Goal: Transaction & Acquisition: Purchase product/service

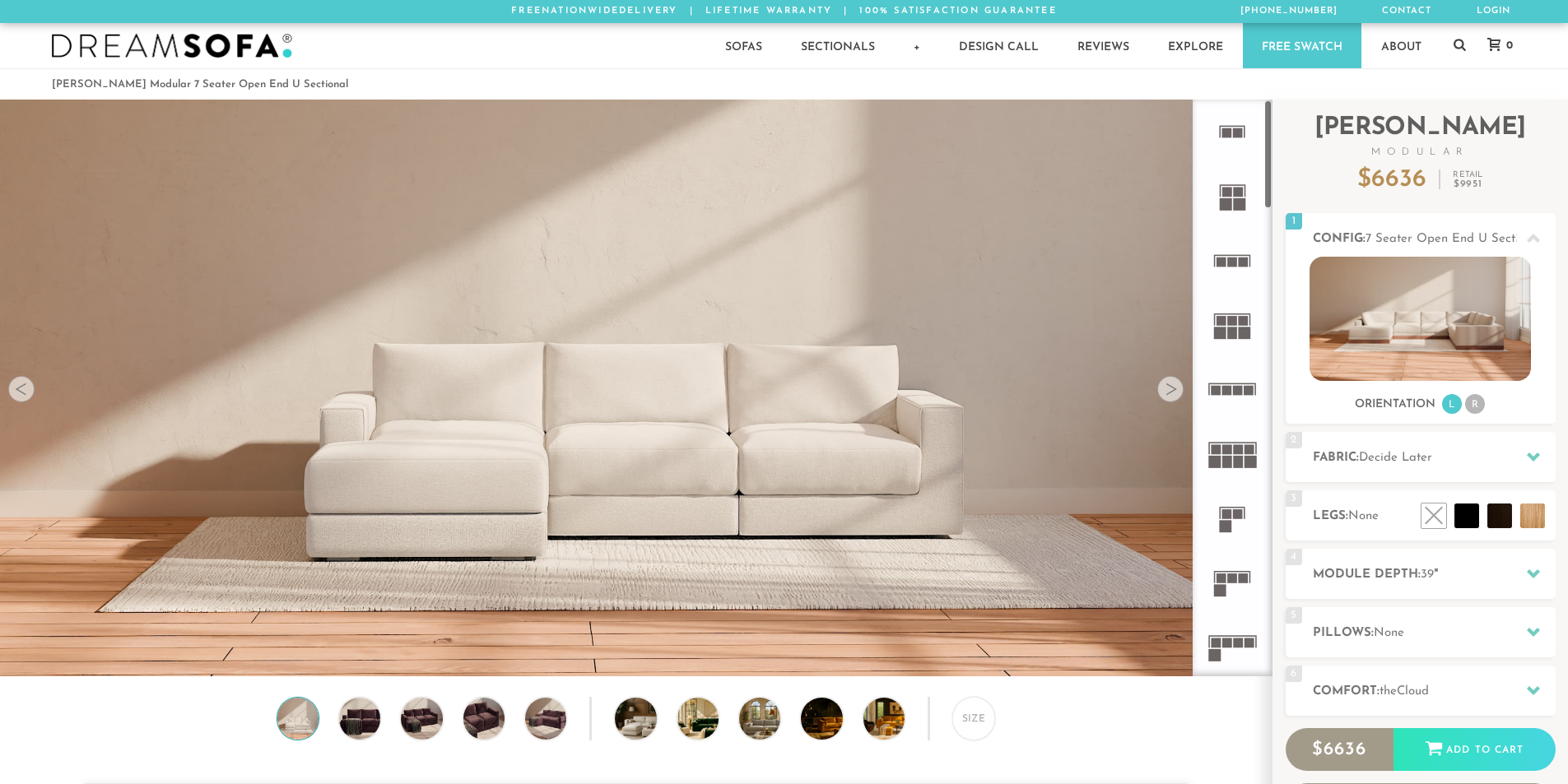
scroll to position [13, 13]
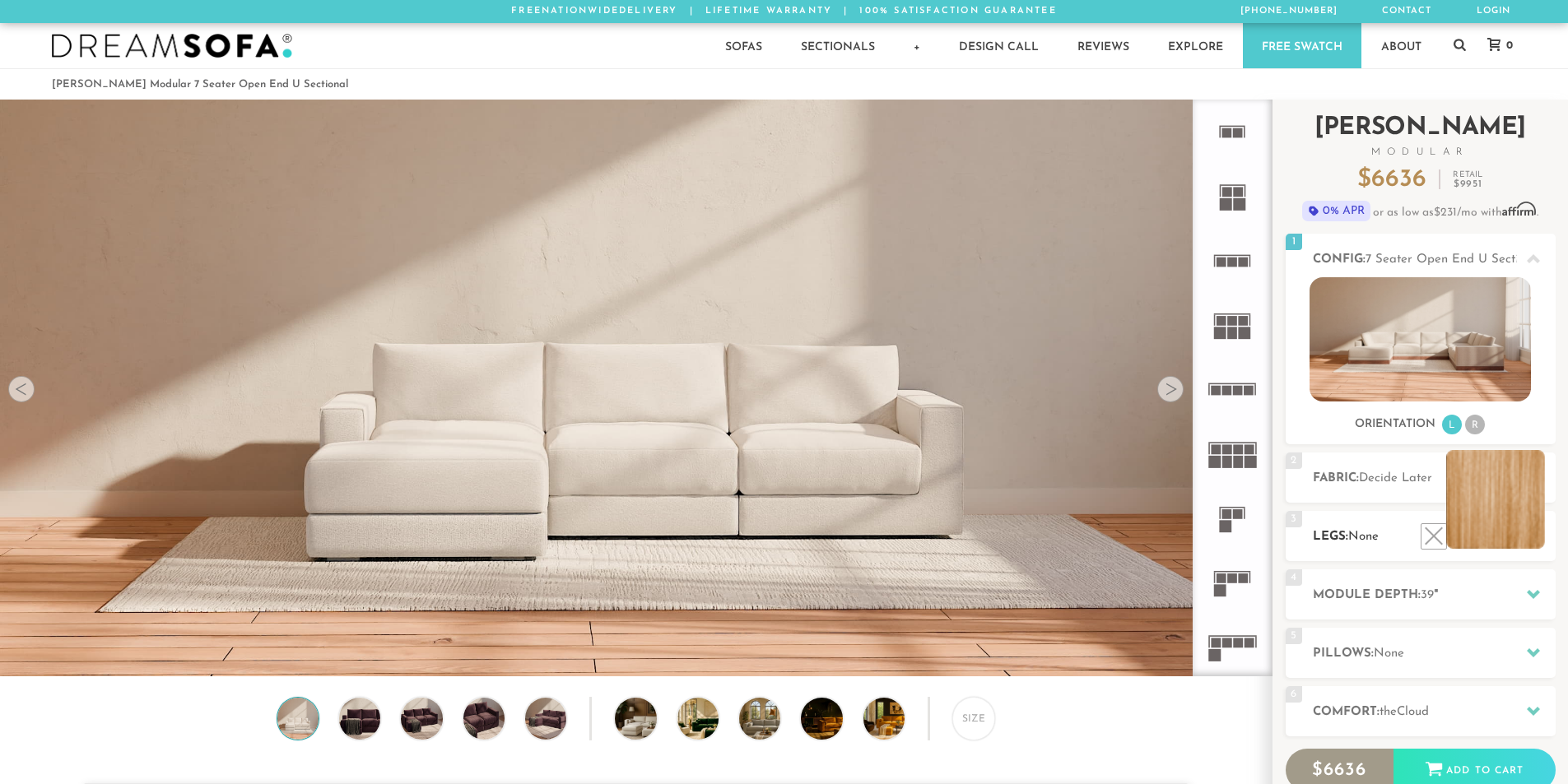
click at [1513, 522] on li at bounding box center [1496, 500] width 99 height 99
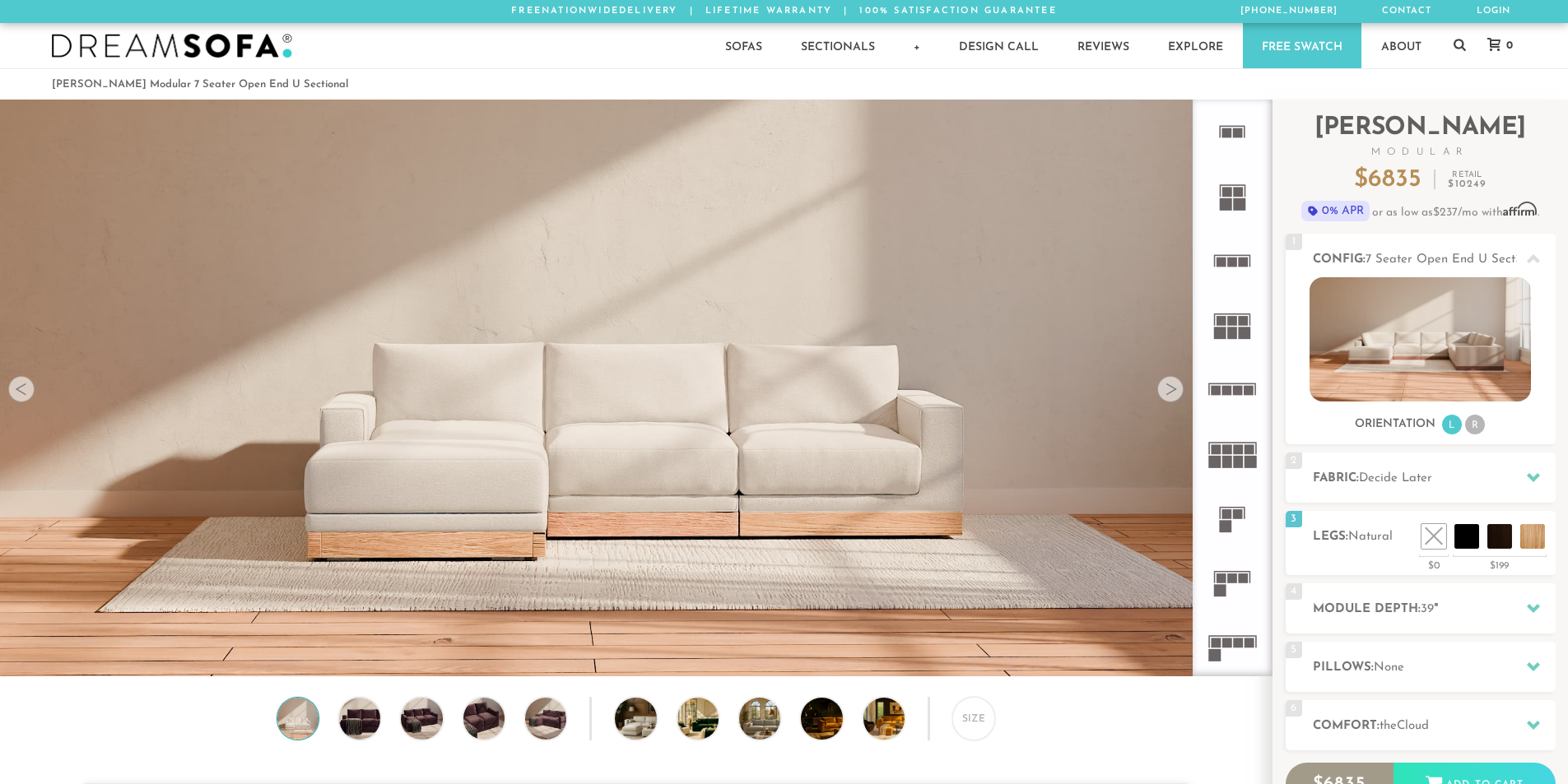
click at [1173, 391] on div at bounding box center [1170, 389] width 27 height 26
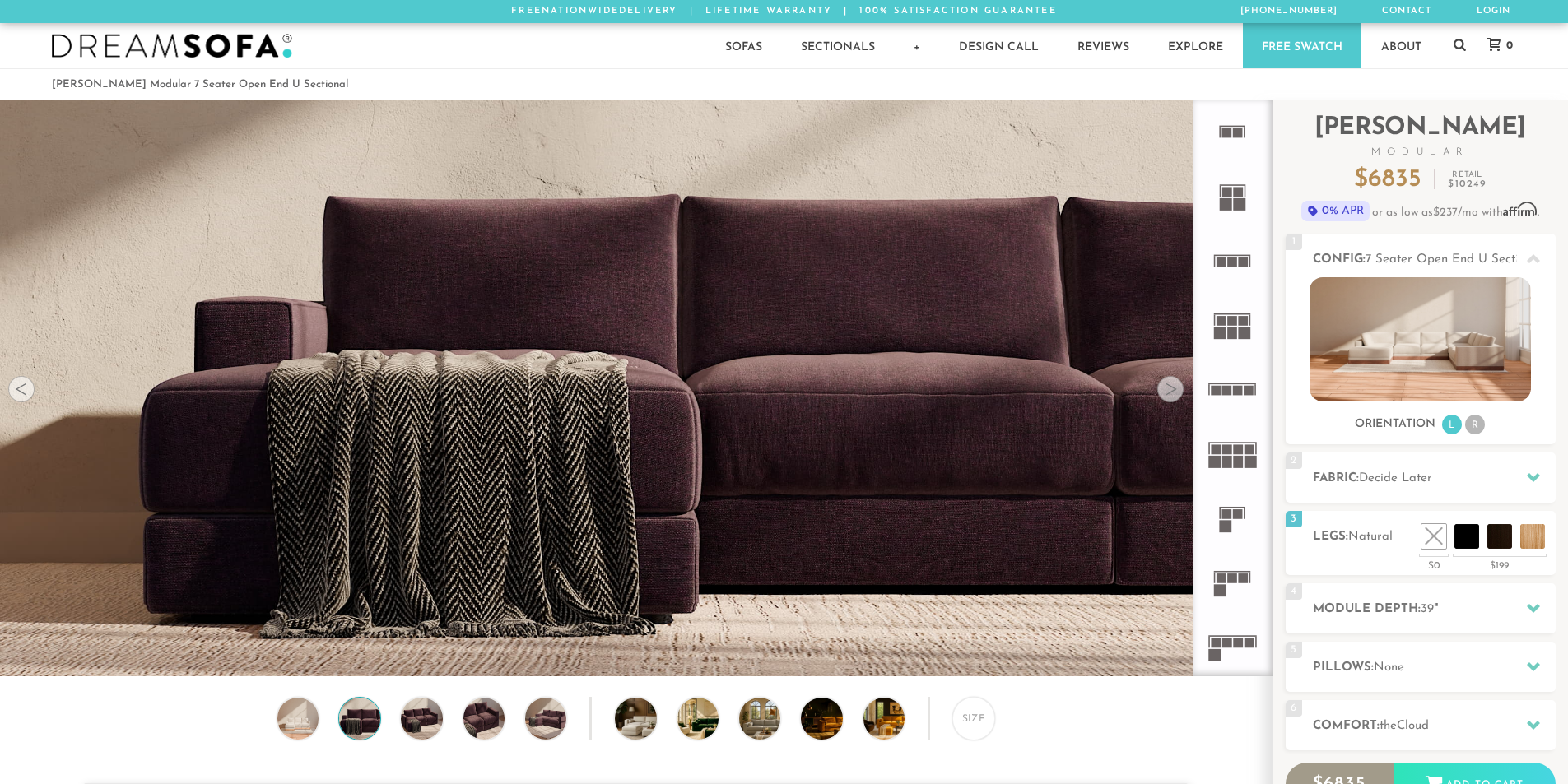
click at [1173, 391] on div at bounding box center [1170, 389] width 27 height 26
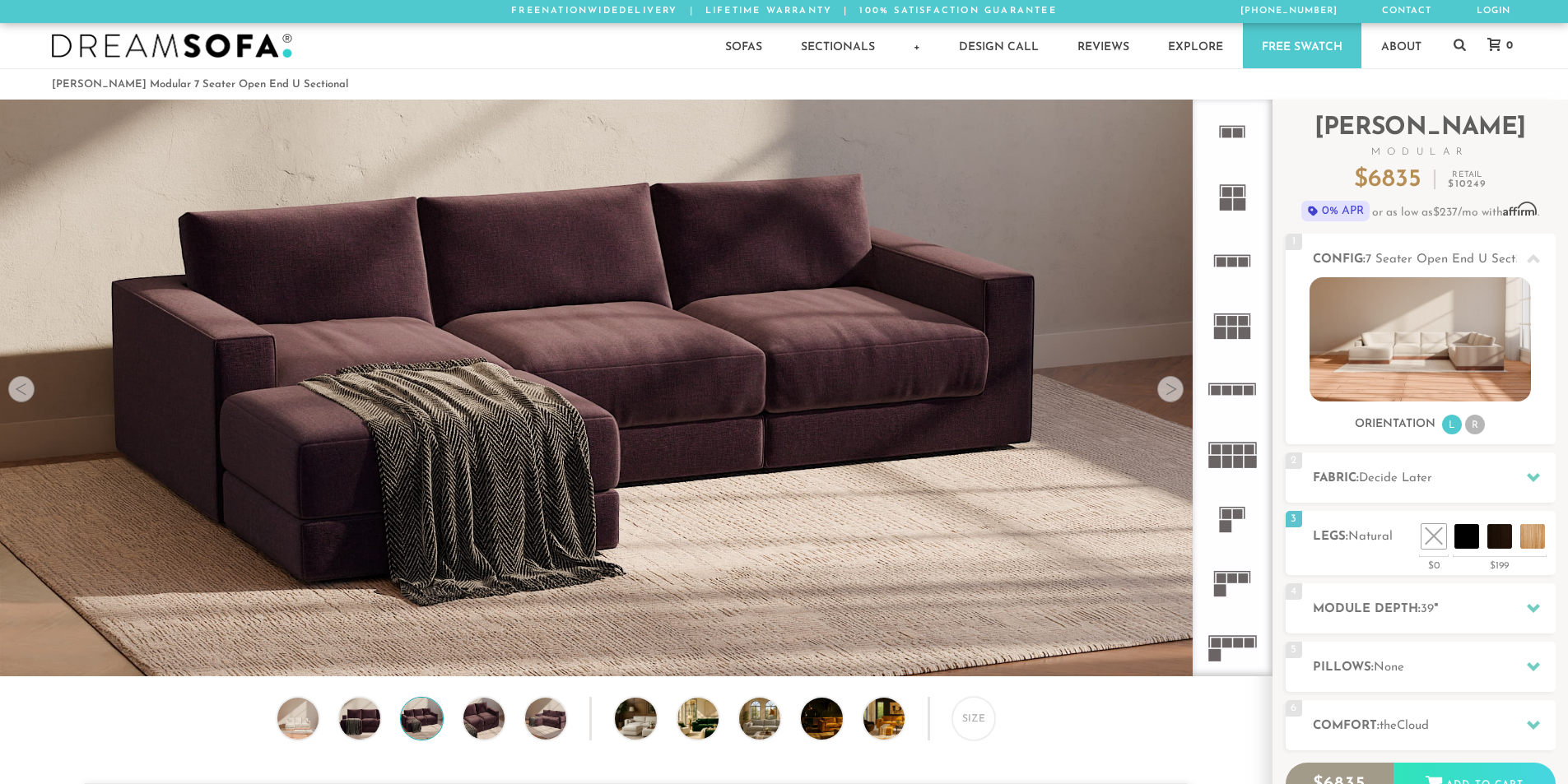
click at [1173, 391] on div at bounding box center [1170, 389] width 27 height 26
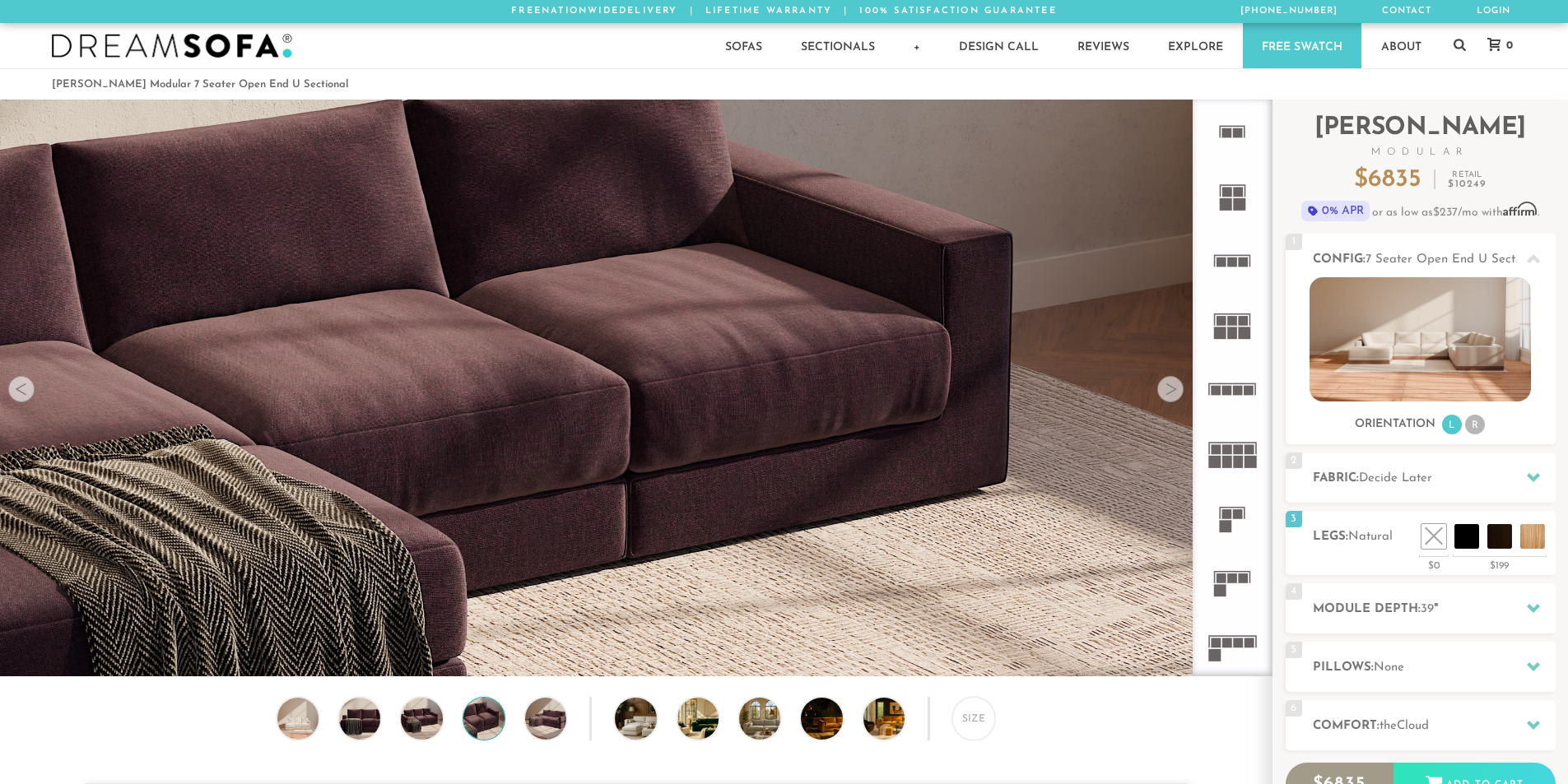
click at [1173, 391] on div at bounding box center [1170, 389] width 27 height 26
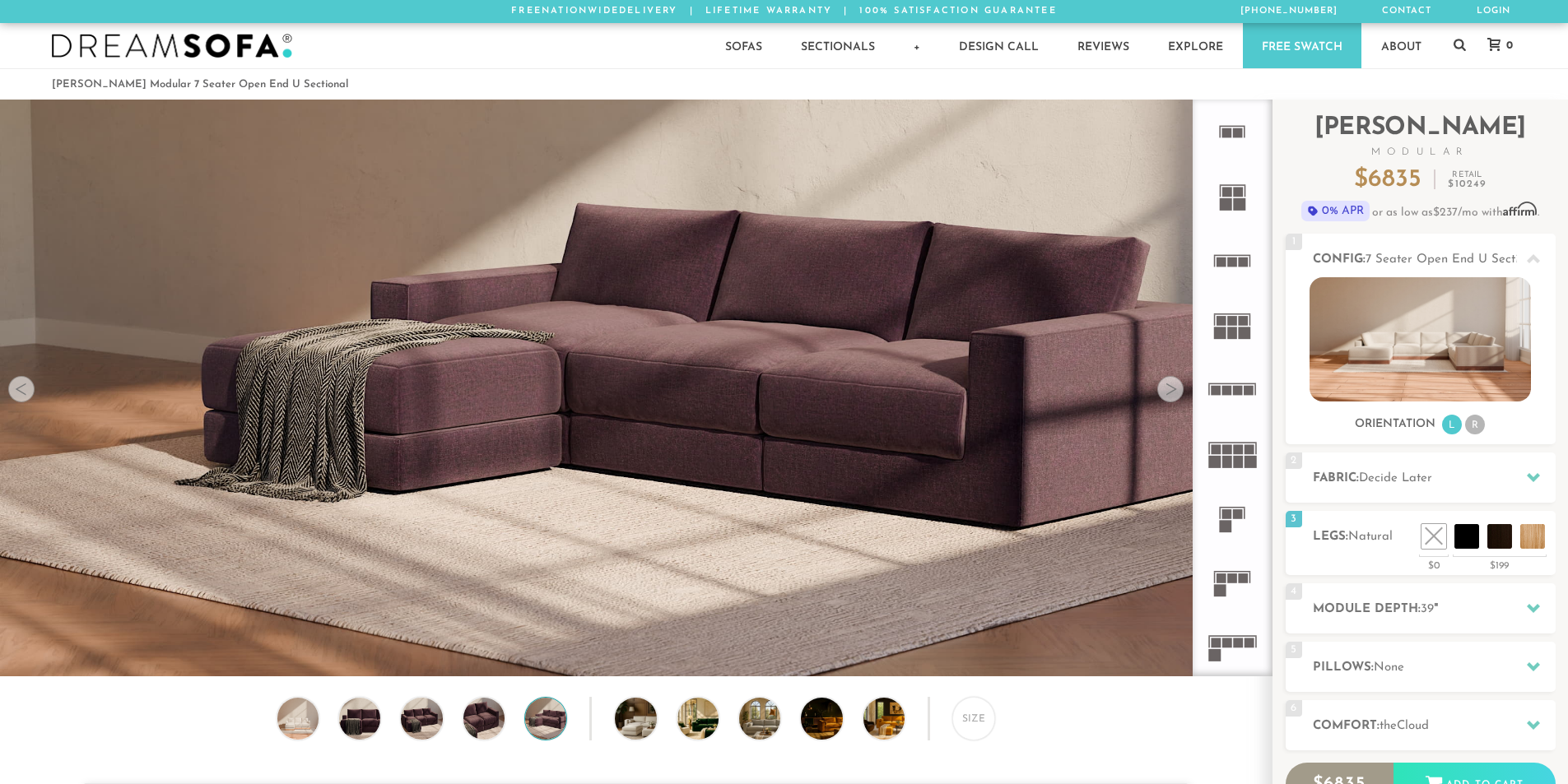
click at [1173, 391] on div at bounding box center [1170, 389] width 27 height 26
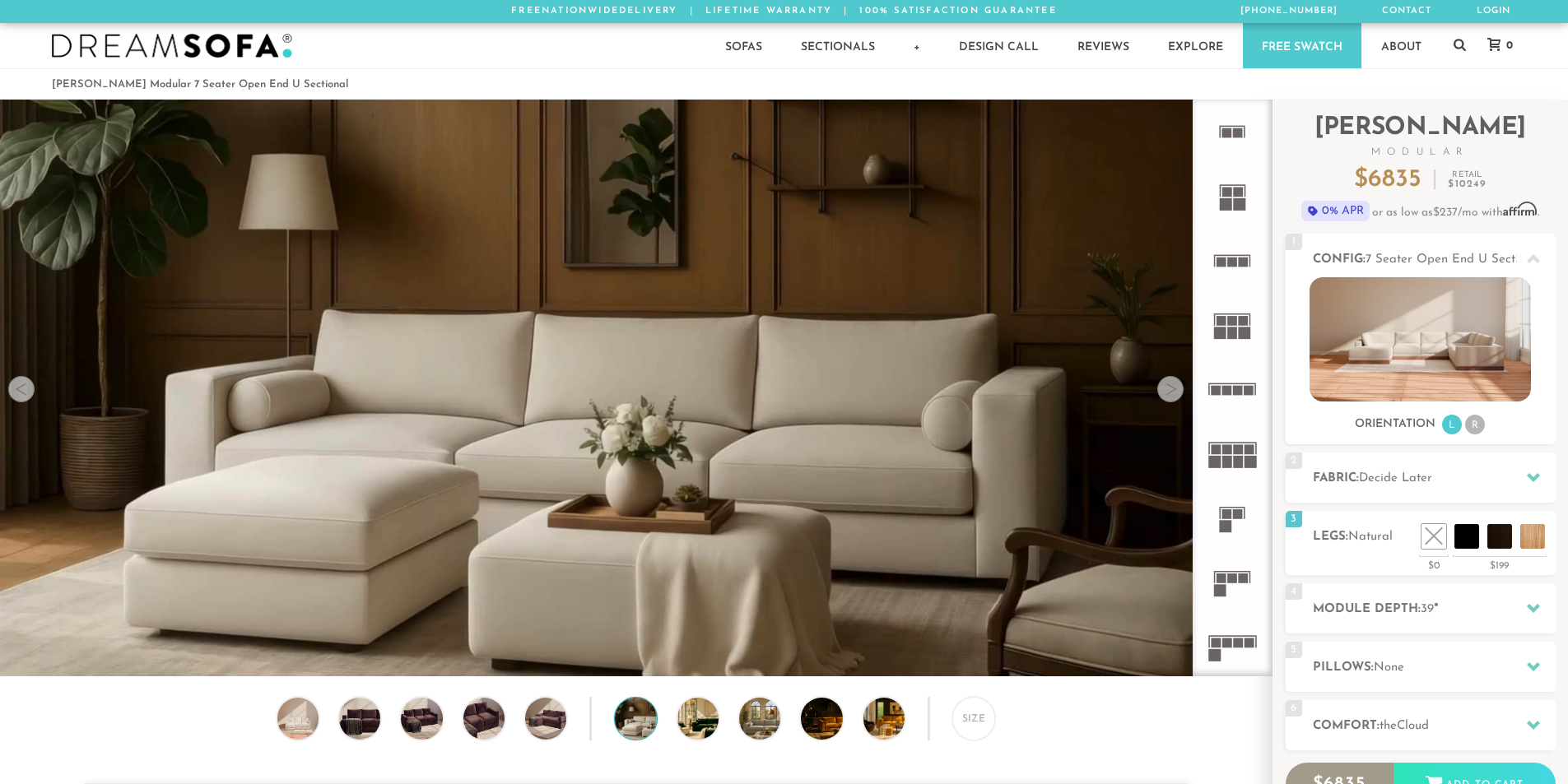
click at [1173, 391] on div at bounding box center [1170, 389] width 27 height 26
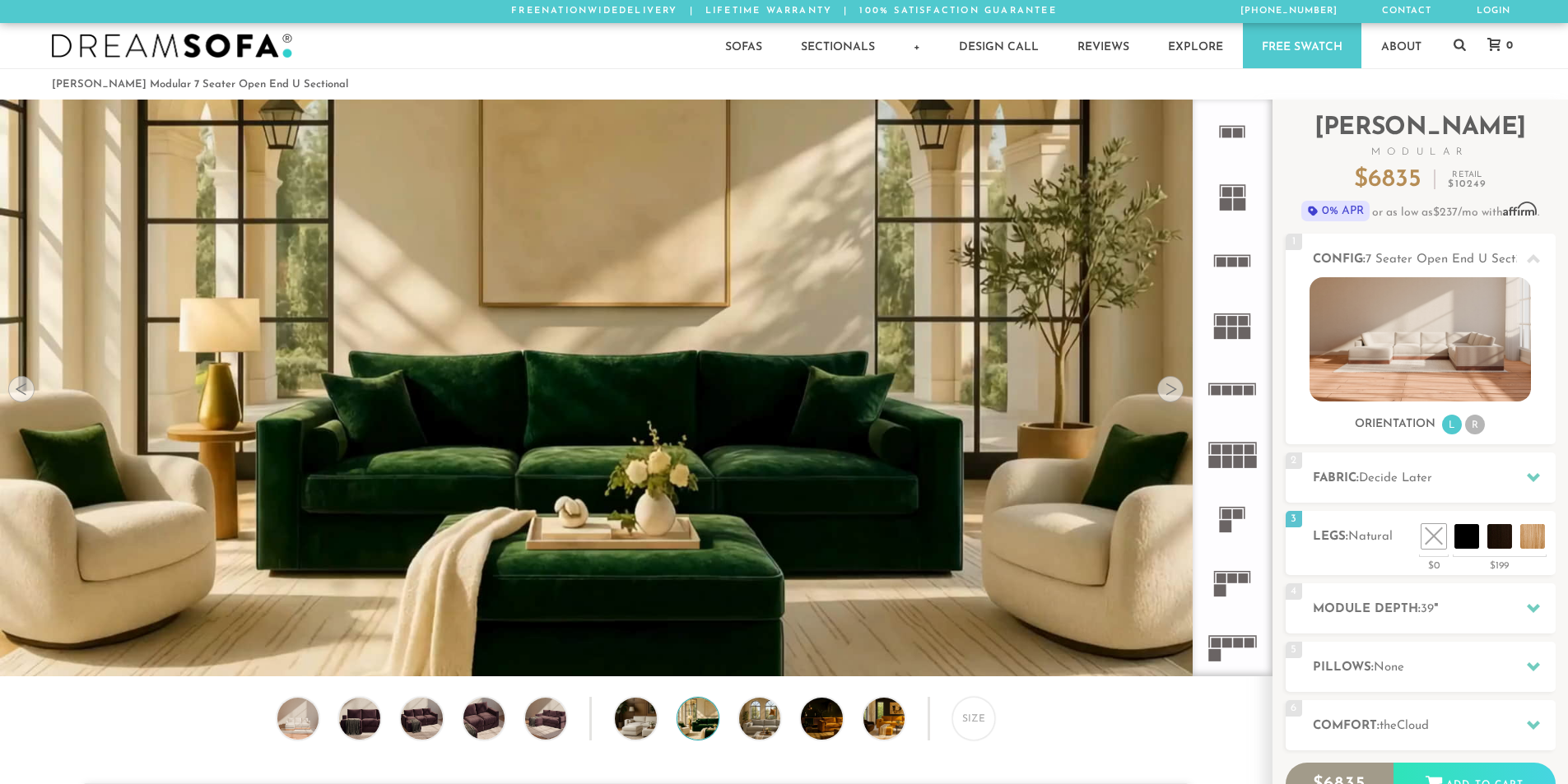
click at [1173, 391] on div at bounding box center [1170, 389] width 27 height 26
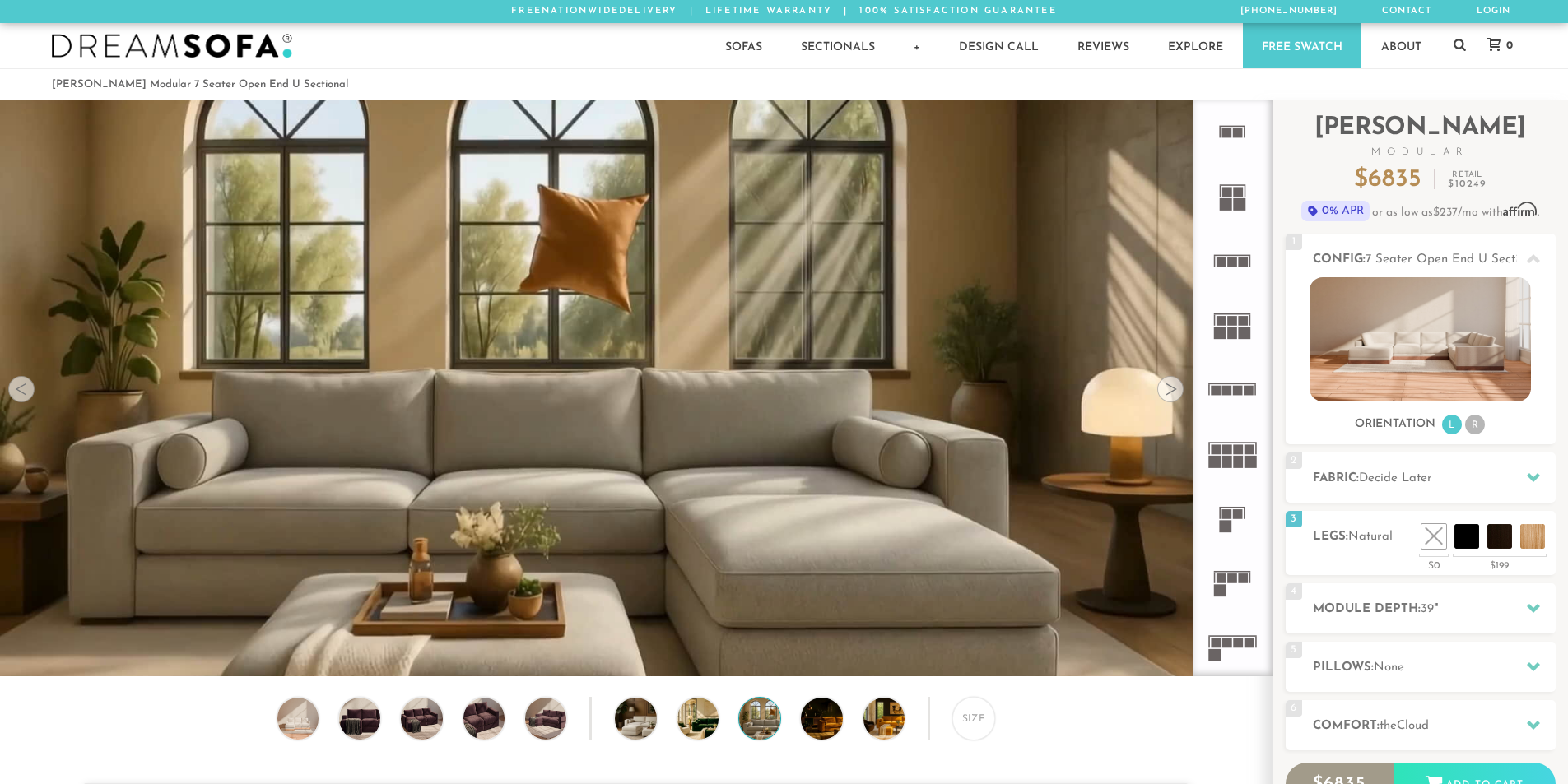
click at [1173, 391] on div at bounding box center [1170, 389] width 27 height 26
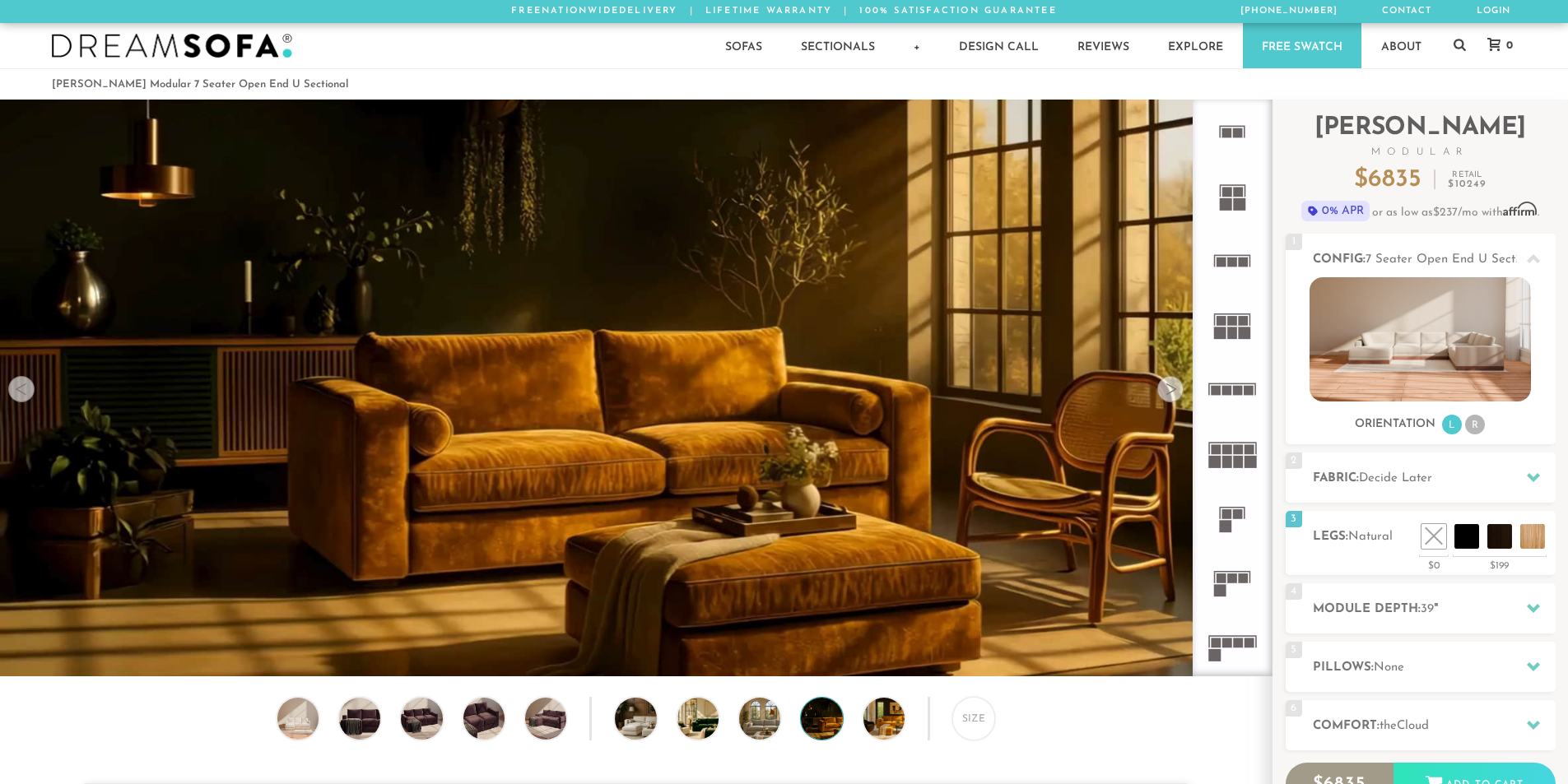
click at [1173, 391] on div at bounding box center [1170, 389] width 27 height 26
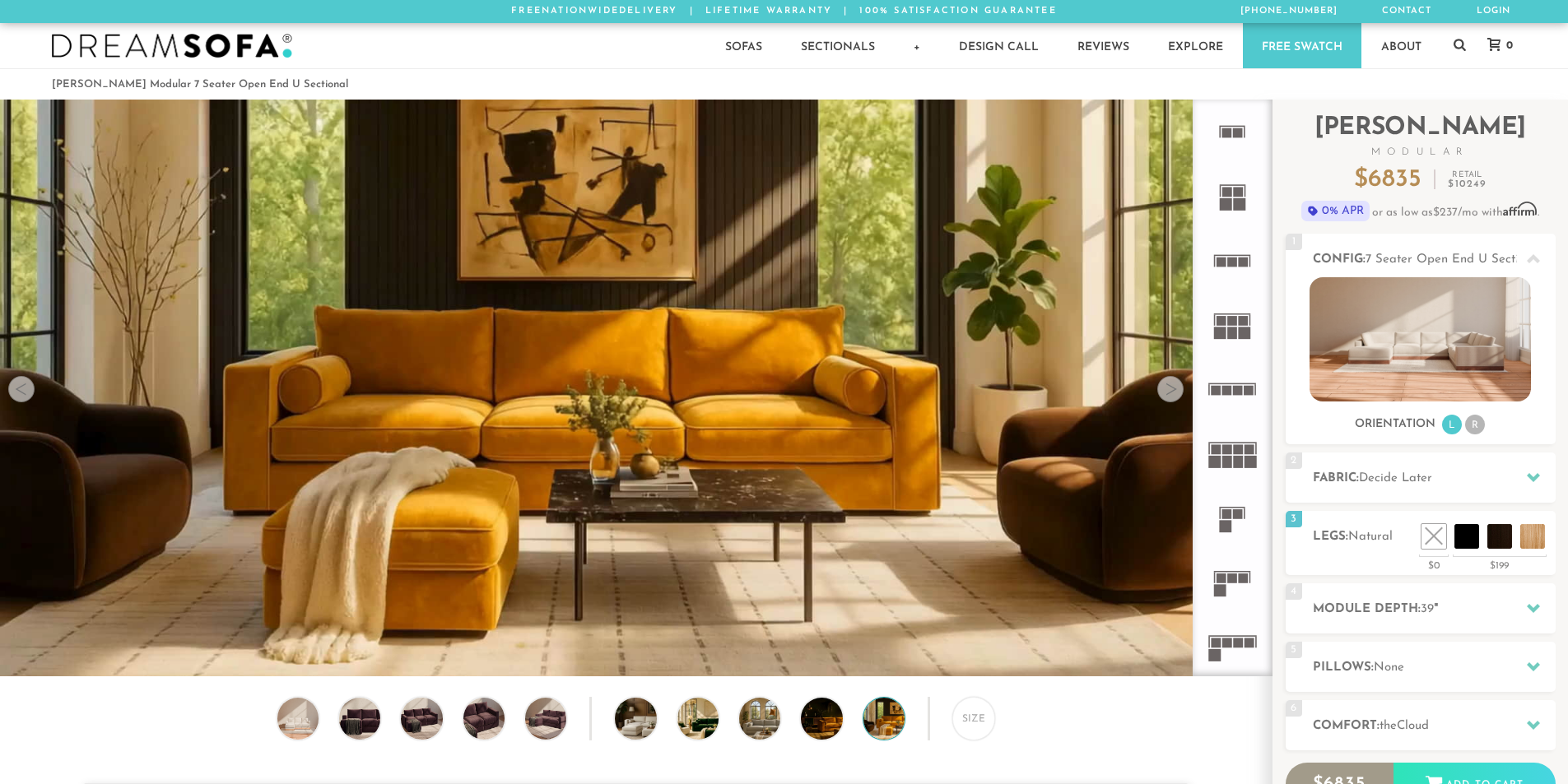
click at [1173, 391] on div at bounding box center [1170, 389] width 27 height 26
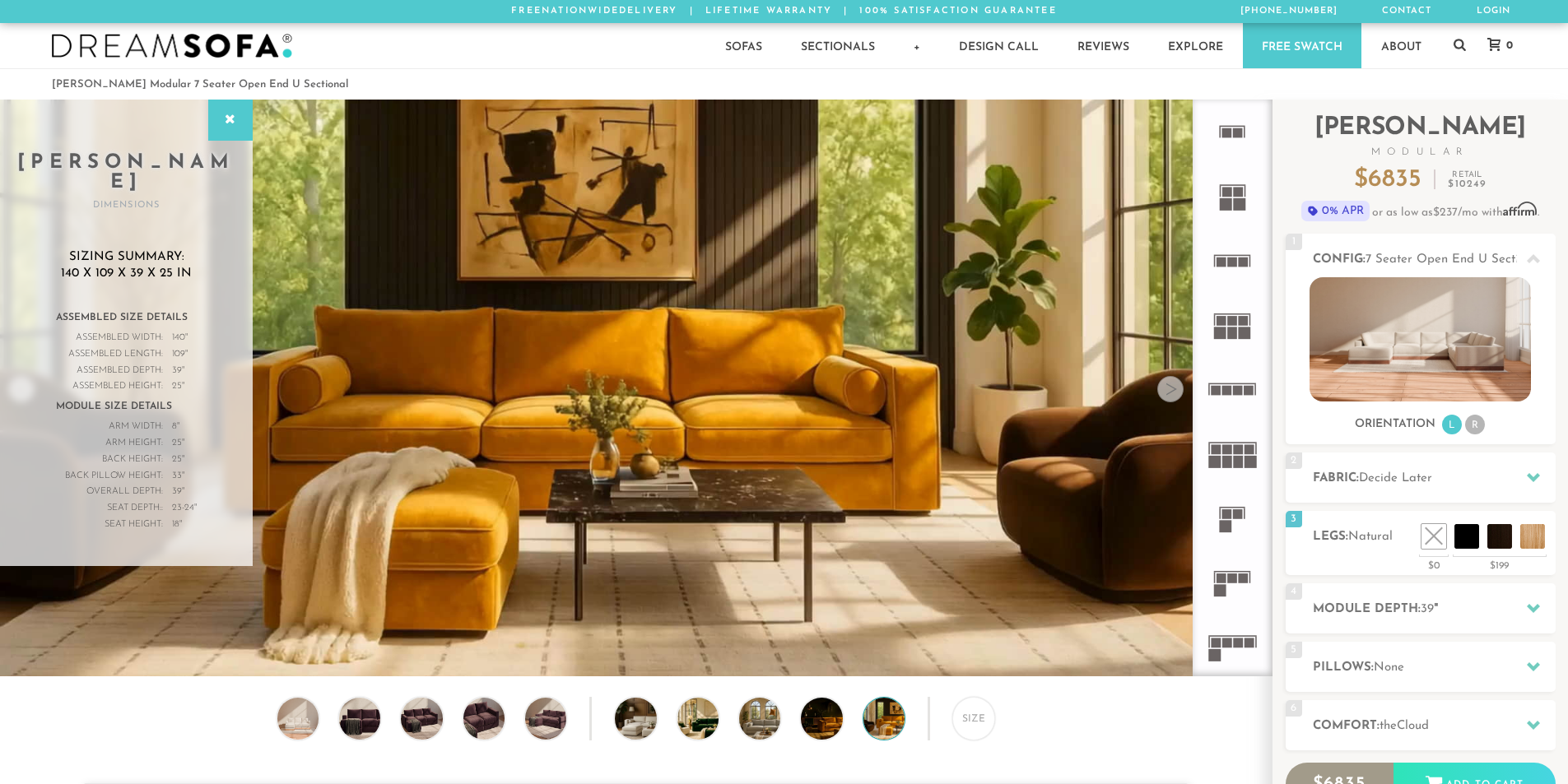
click at [1173, 391] on div at bounding box center [1170, 389] width 27 height 26
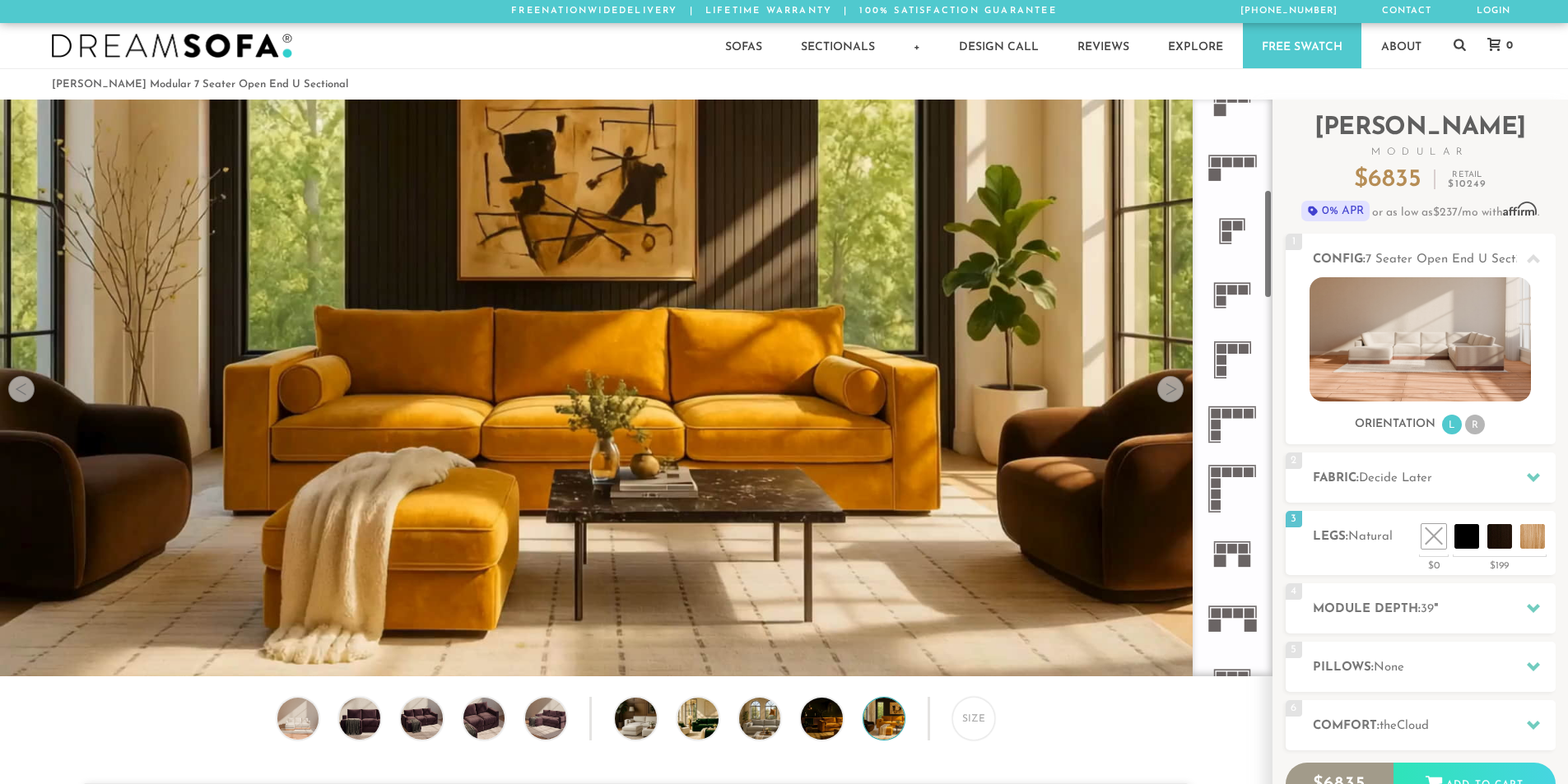
scroll to position [494, 0]
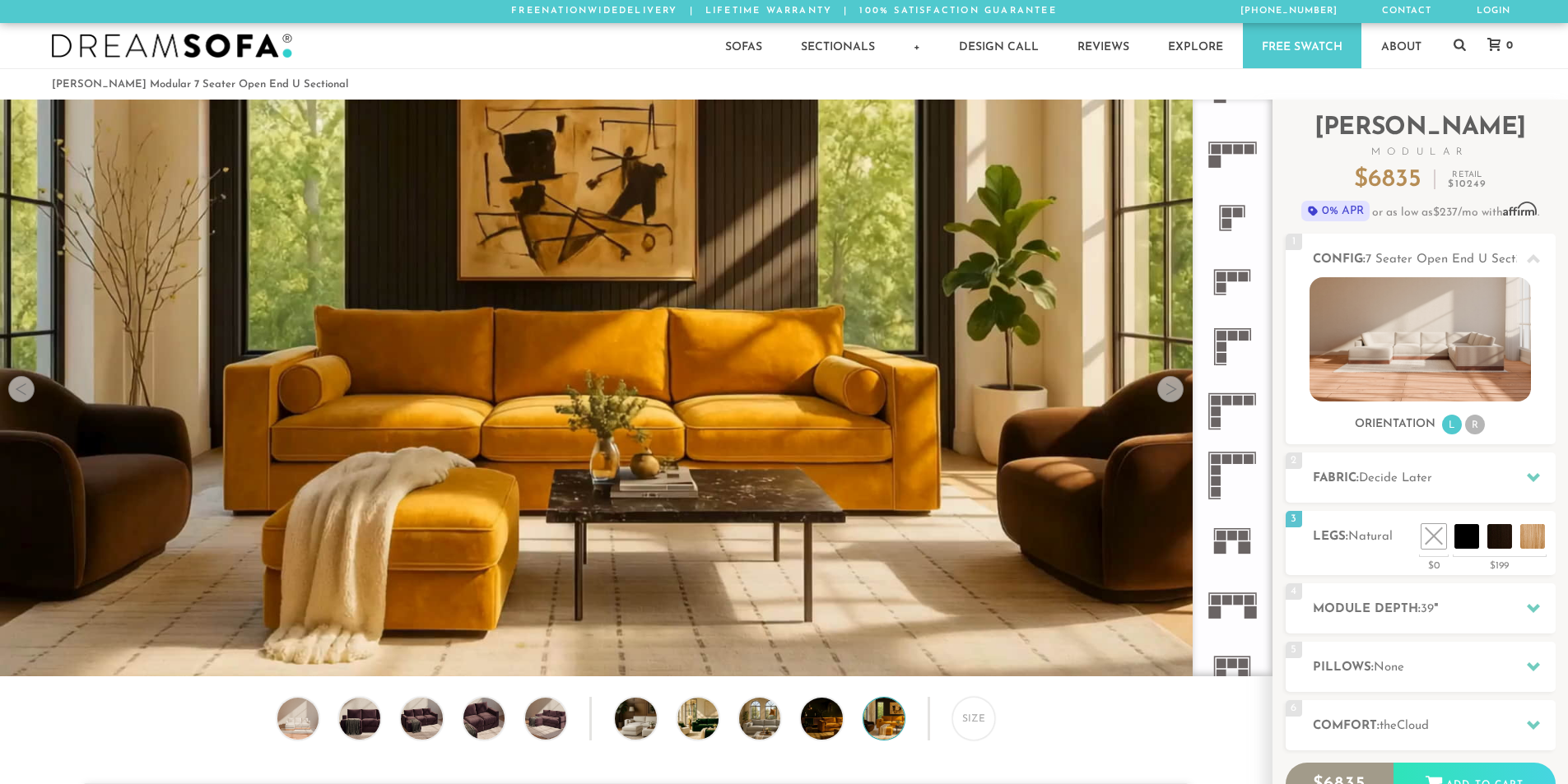
click at [1226, 398] on rect at bounding box center [1227, 400] width 10 height 10
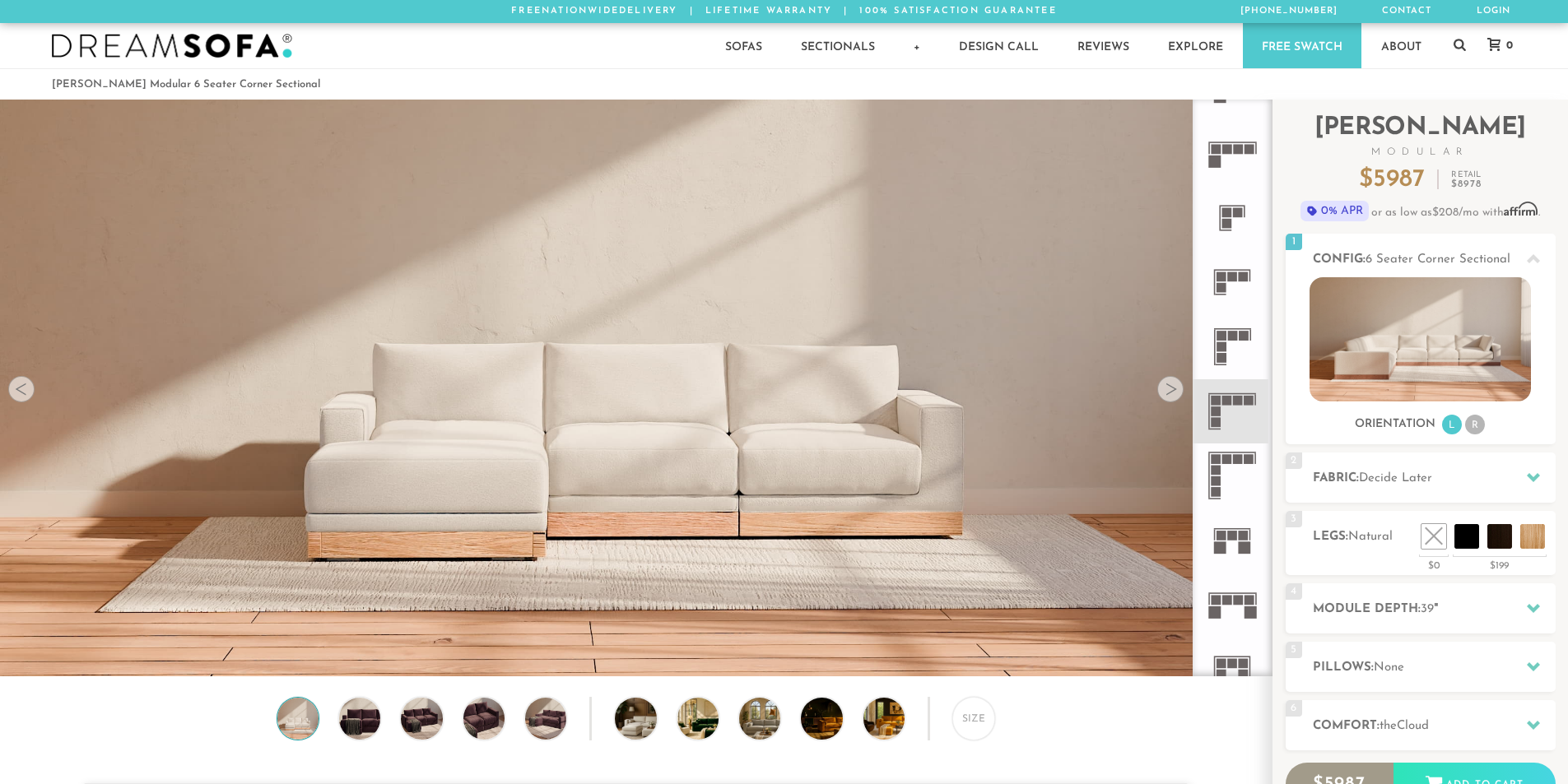
click at [1228, 473] on icon at bounding box center [1232, 475] width 64 height 64
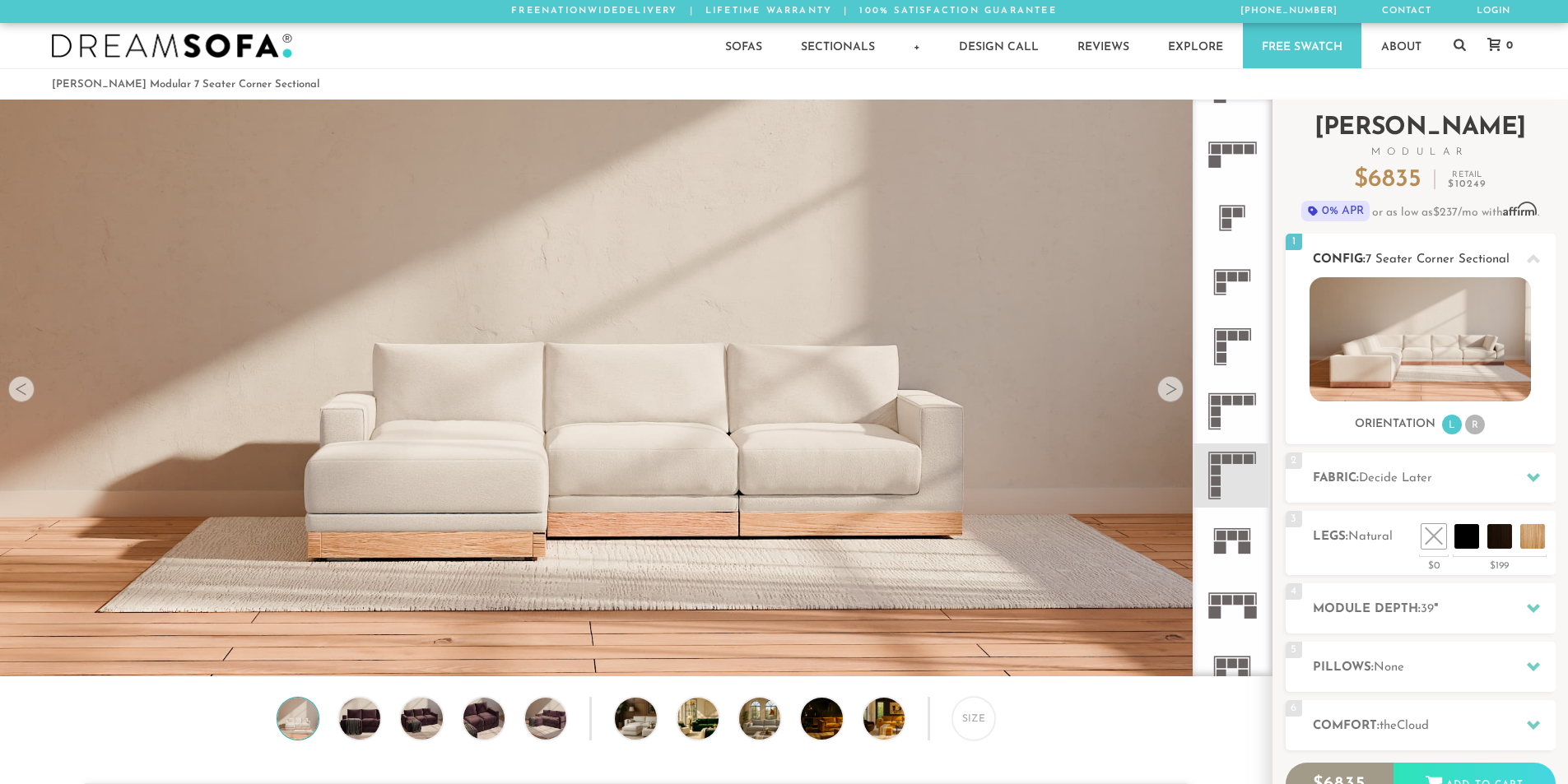
click at [1360, 368] on img at bounding box center [1420, 339] width 222 height 124
click at [1527, 479] on icon at bounding box center [1534, 477] width 13 height 13
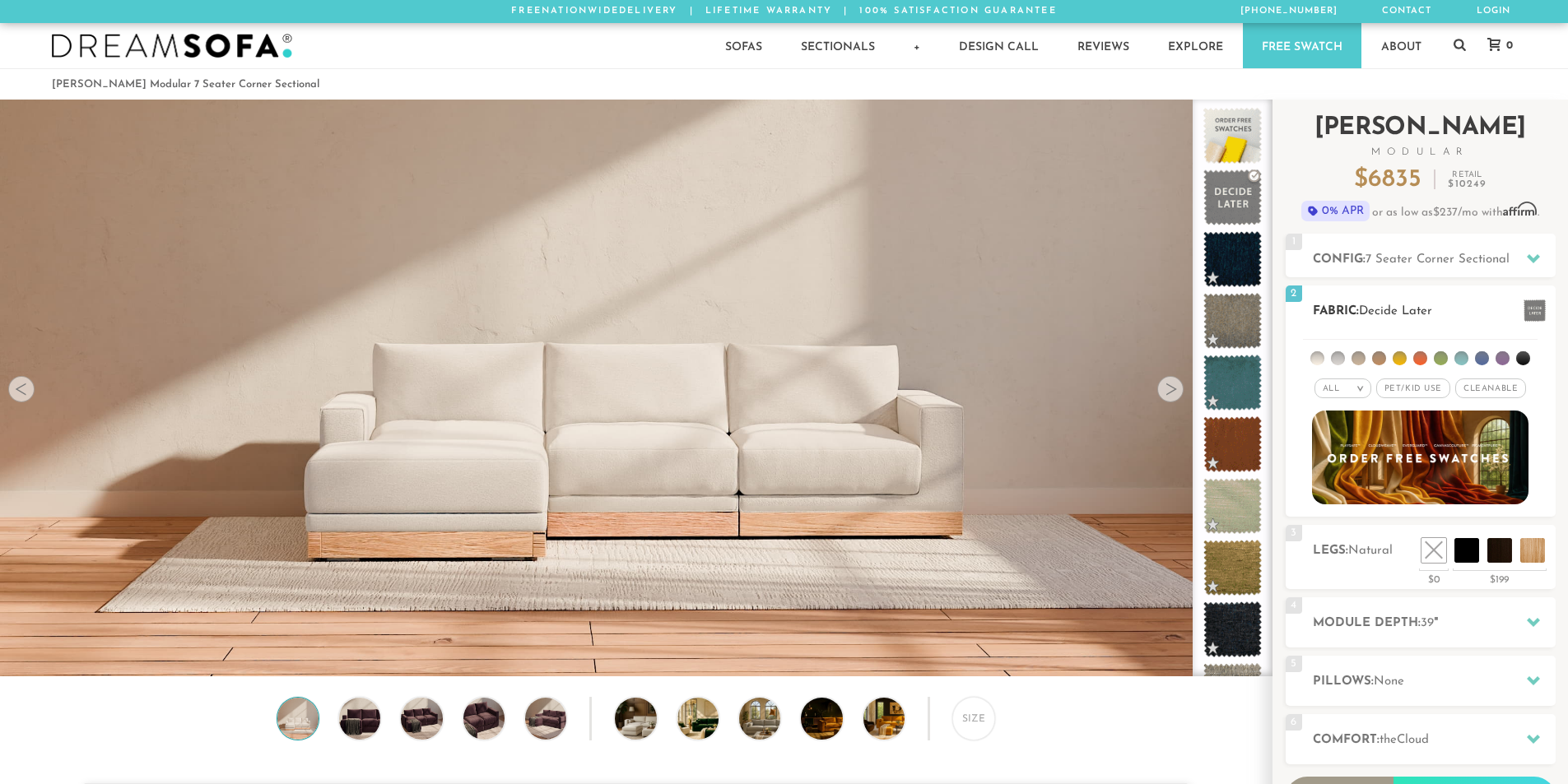
click at [1418, 394] on span "Pet/Kid Use x" at bounding box center [1413, 388] width 74 height 19
click at [1512, 392] on span "Cleanable x" at bounding box center [1496, 388] width 71 height 19
click at [1320, 360] on li at bounding box center [1318, 358] width 14 height 14
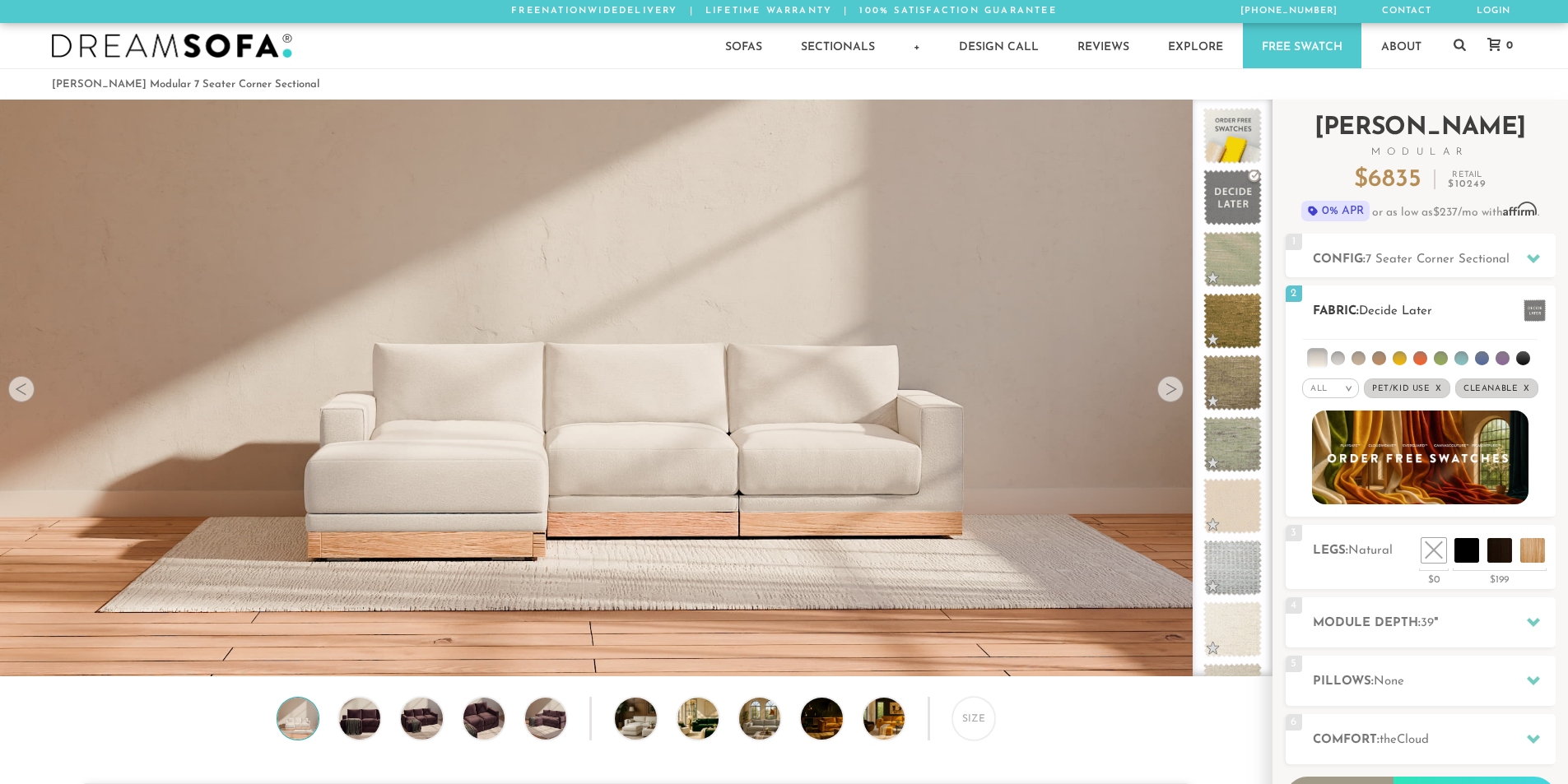
click at [1340, 360] on li at bounding box center [1338, 358] width 14 height 14
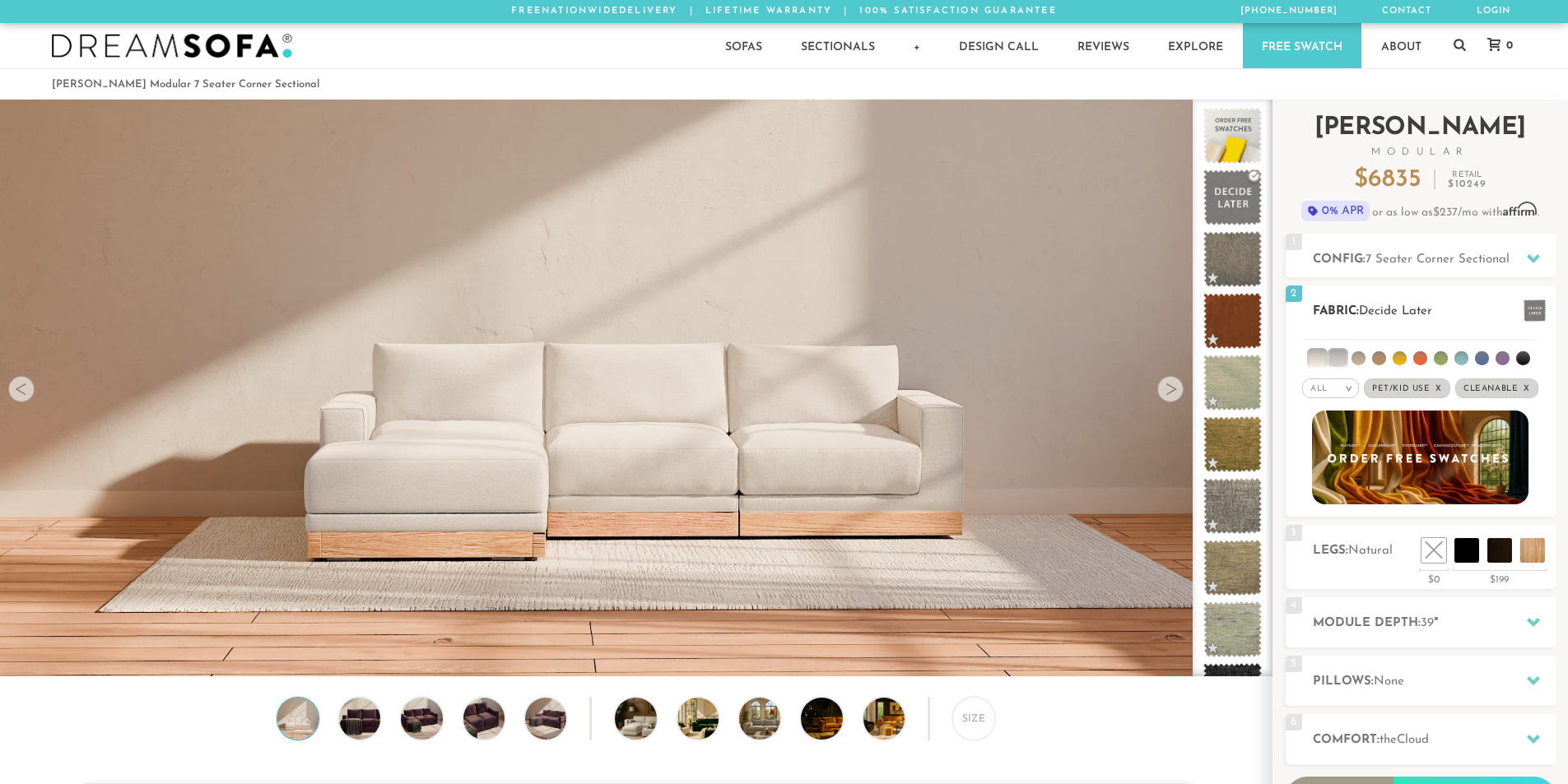
click at [1360, 359] on li at bounding box center [1359, 358] width 14 height 14
click at [1318, 358] on li at bounding box center [1317, 358] width 17 height 17
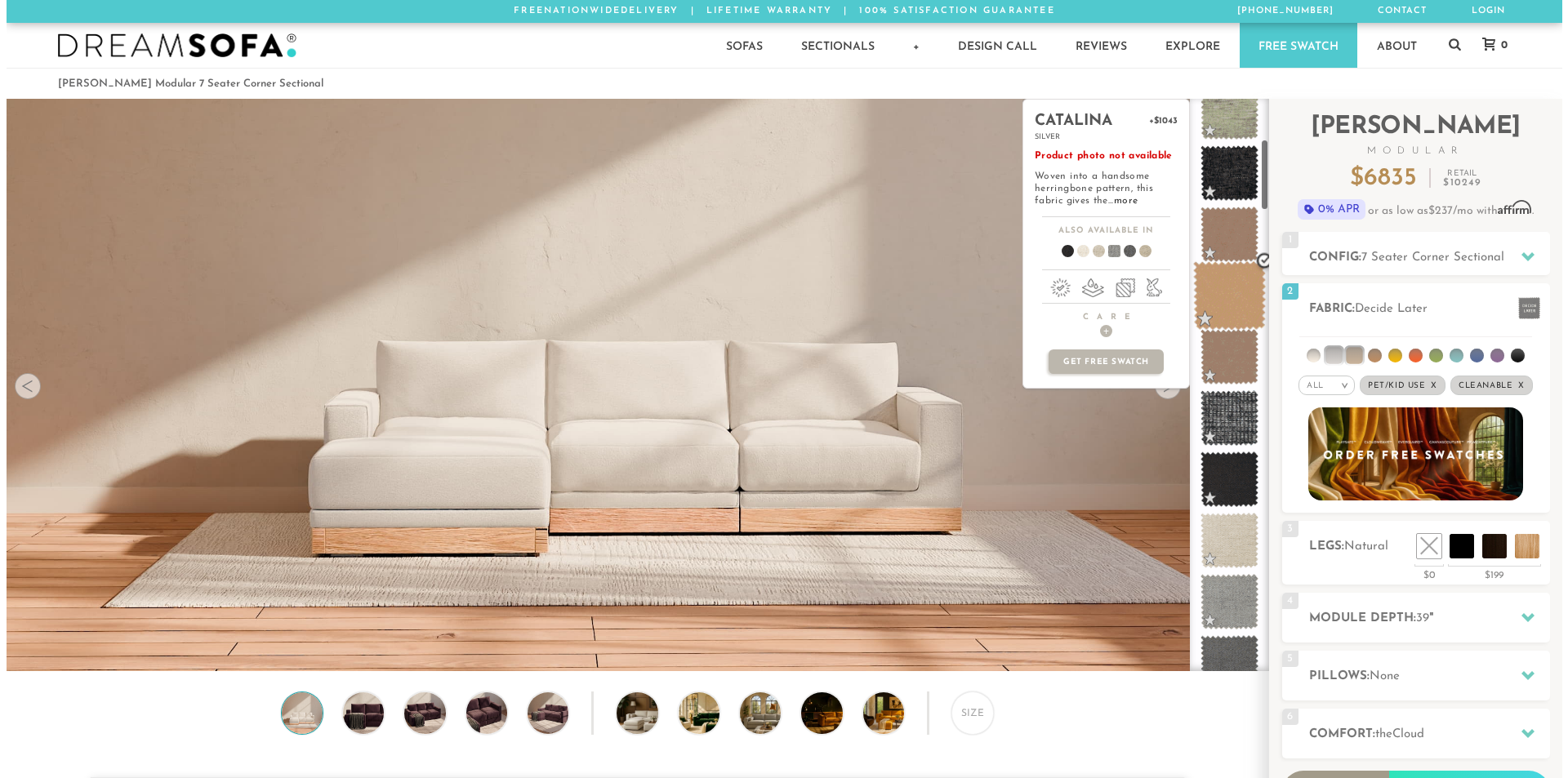
scroll to position [329, 0]
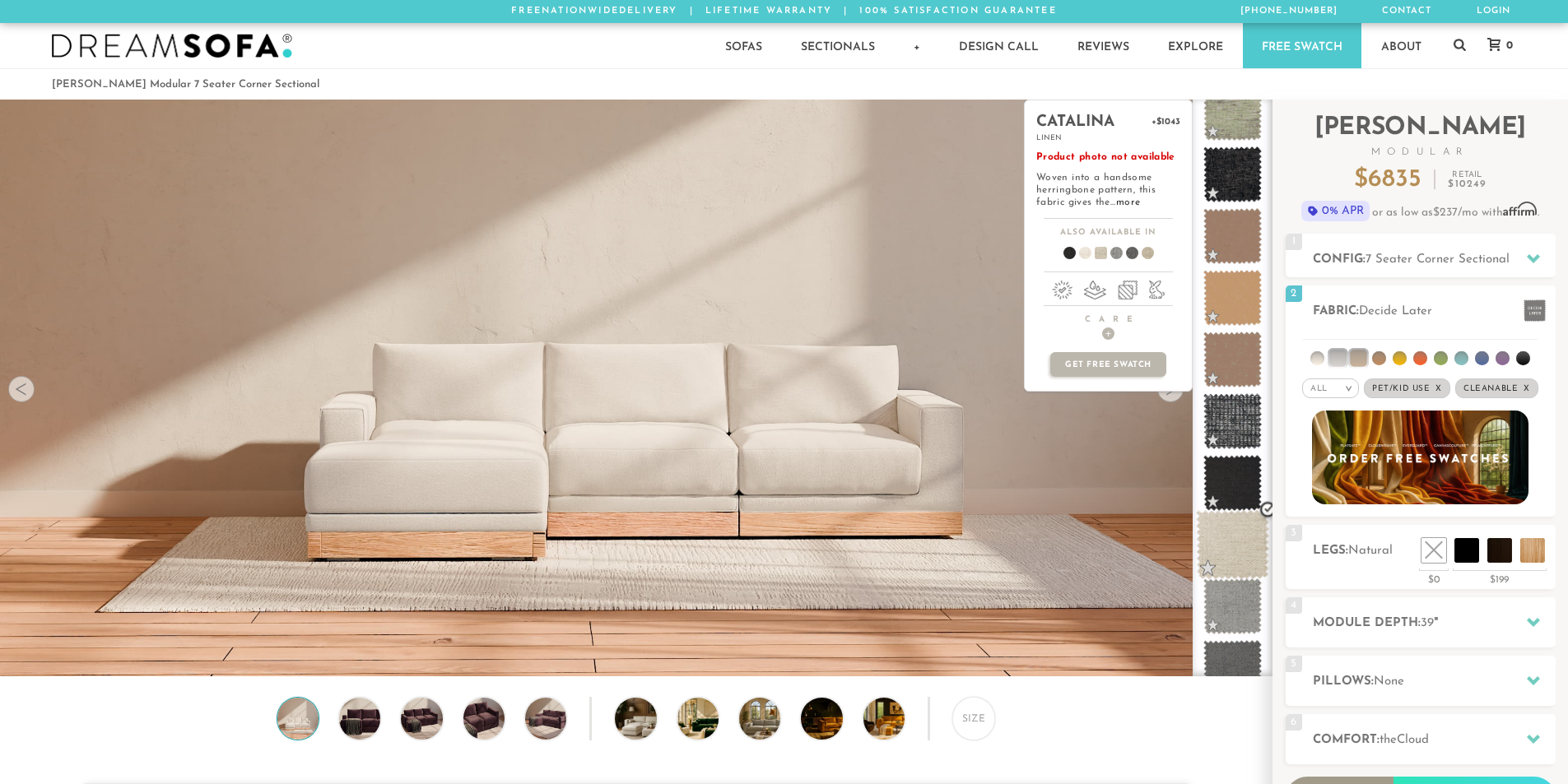
click at [1233, 548] on span at bounding box center [1232, 545] width 73 height 70
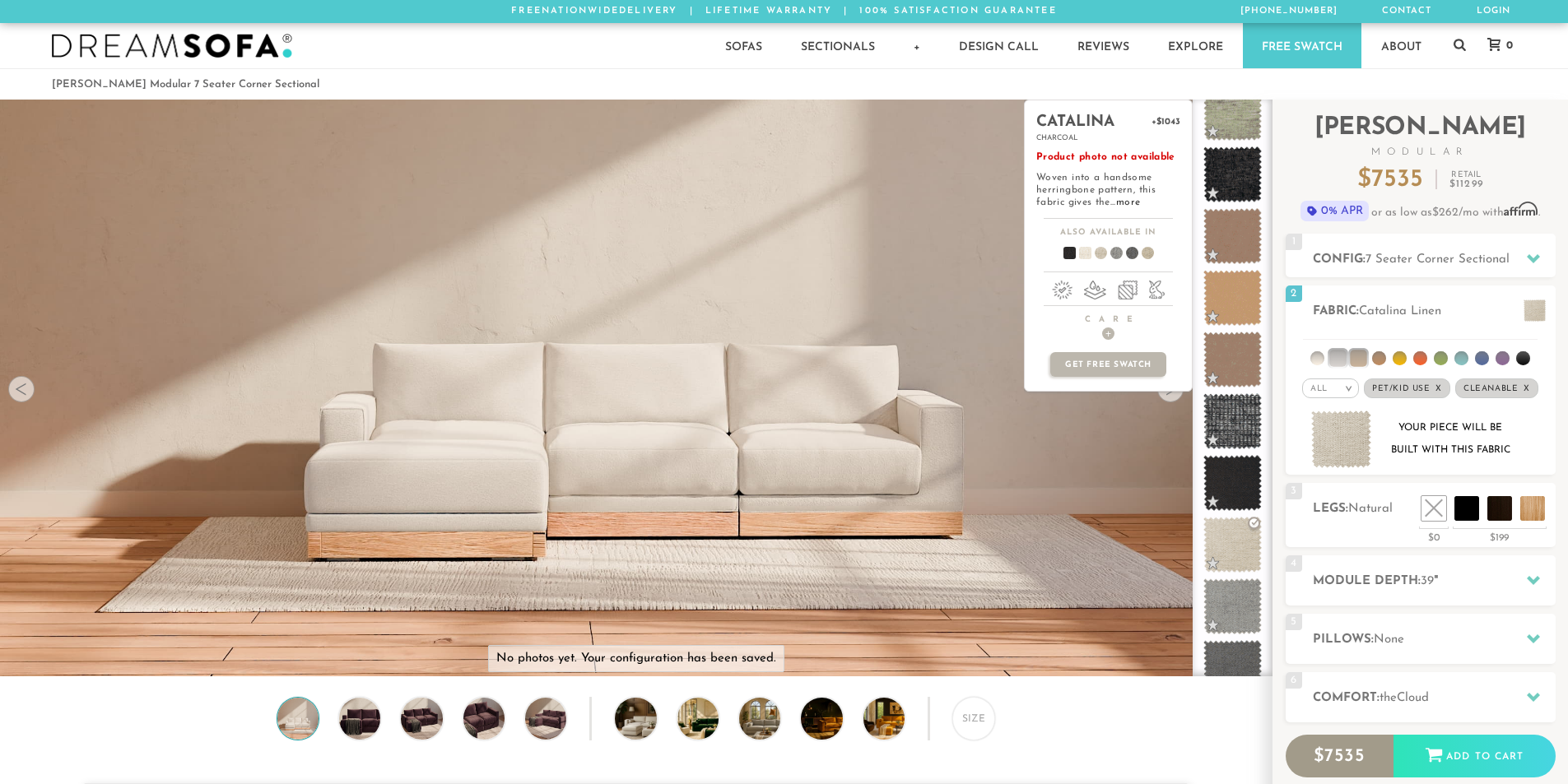
click at [1081, 253] on span at bounding box center [1079, 255] width 64 height 61
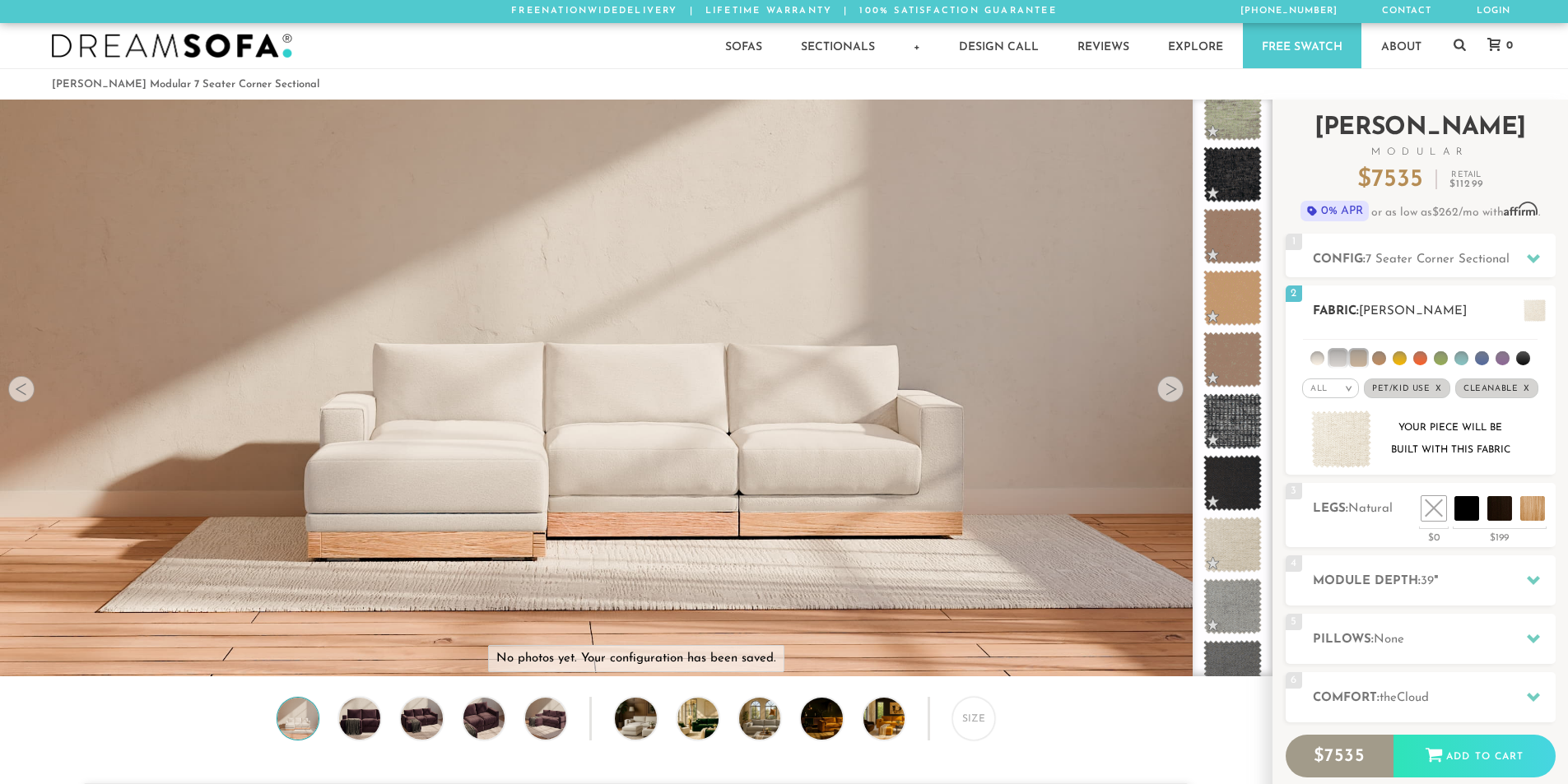
click at [1353, 453] on img at bounding box center [1341, 440] width 61 height 58
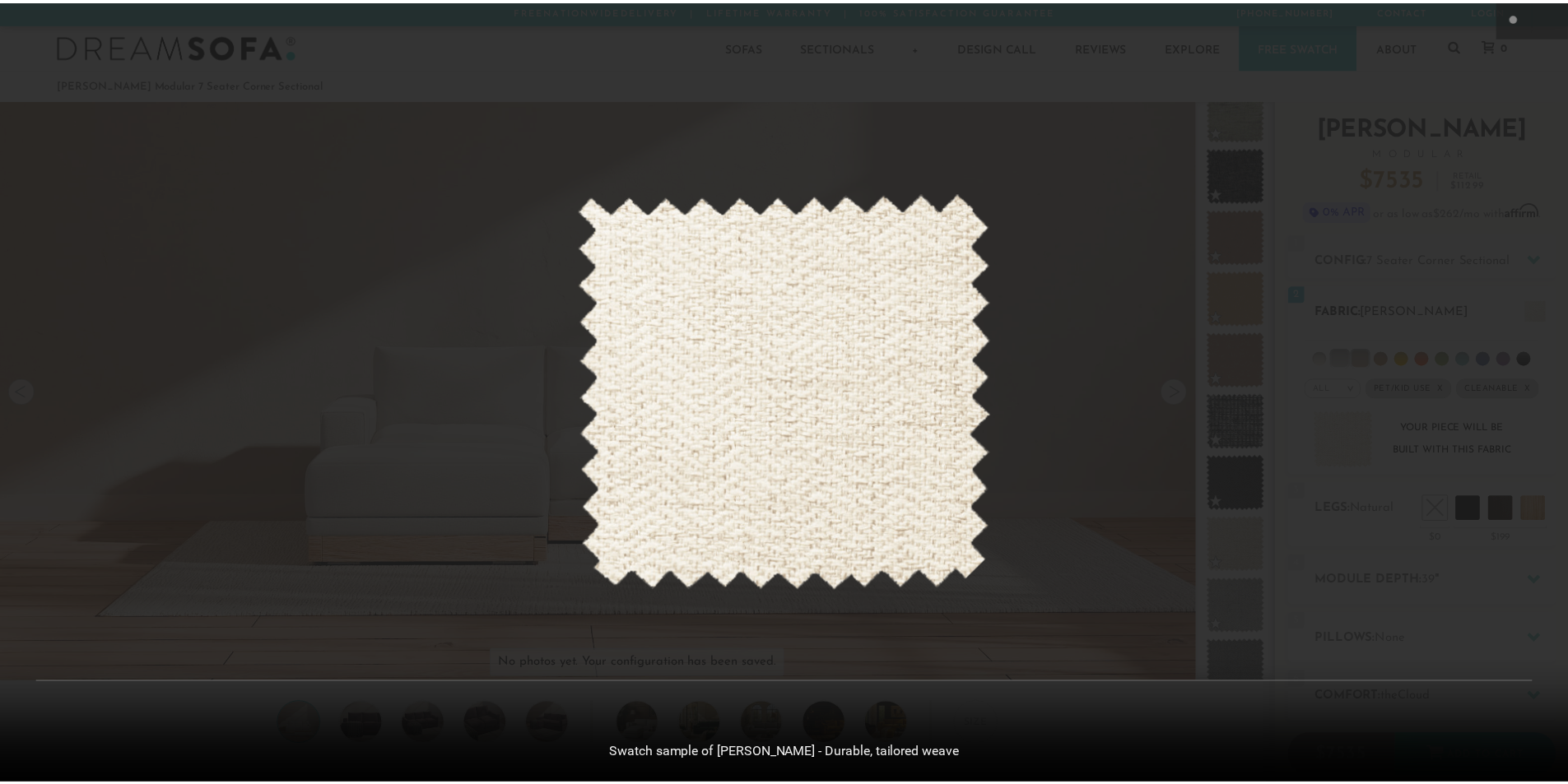
scroll to position [19288, 1568]
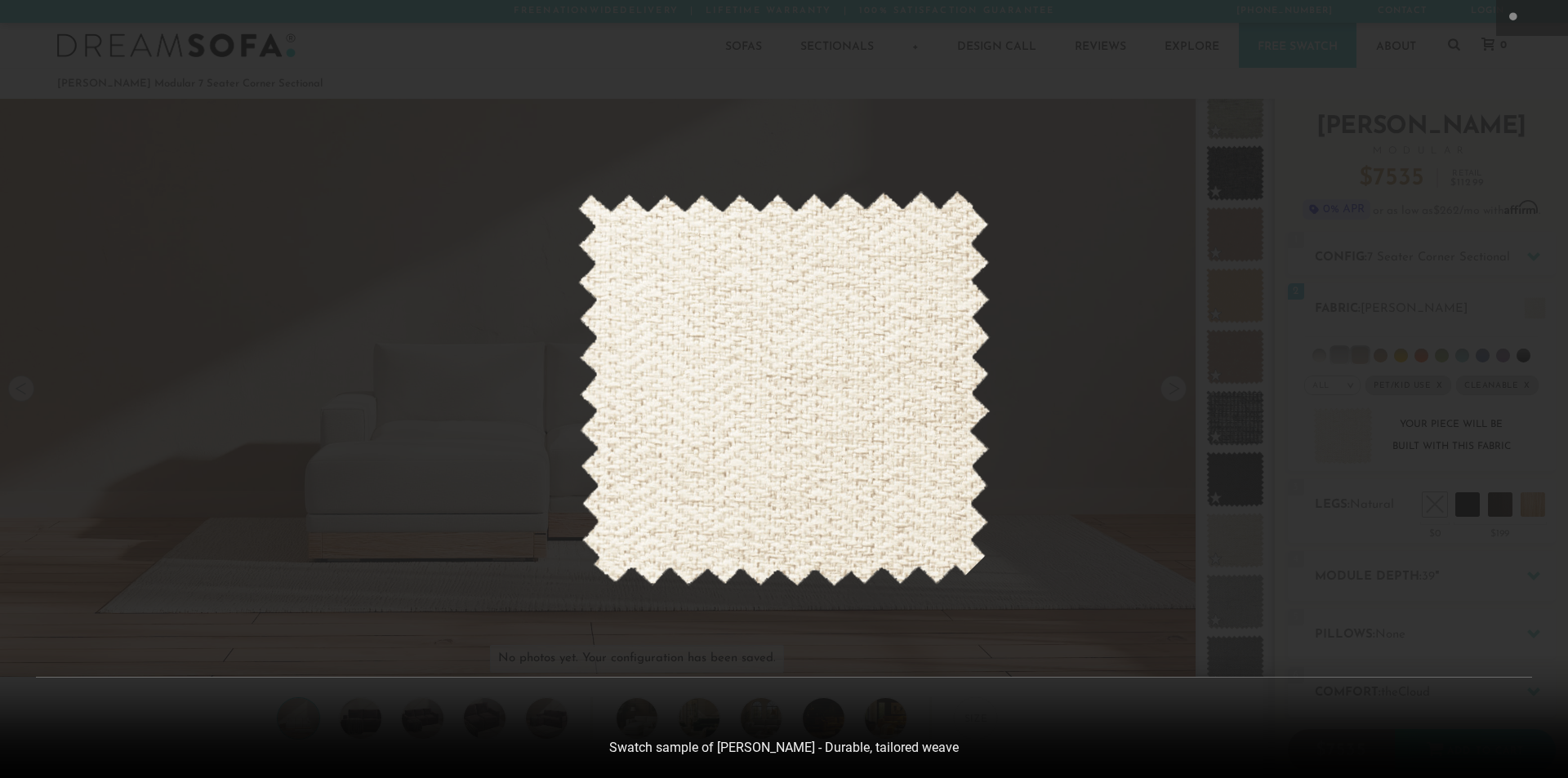
click at [1106, 343] on div at bounding box center [784, 389] width 1568 height 778
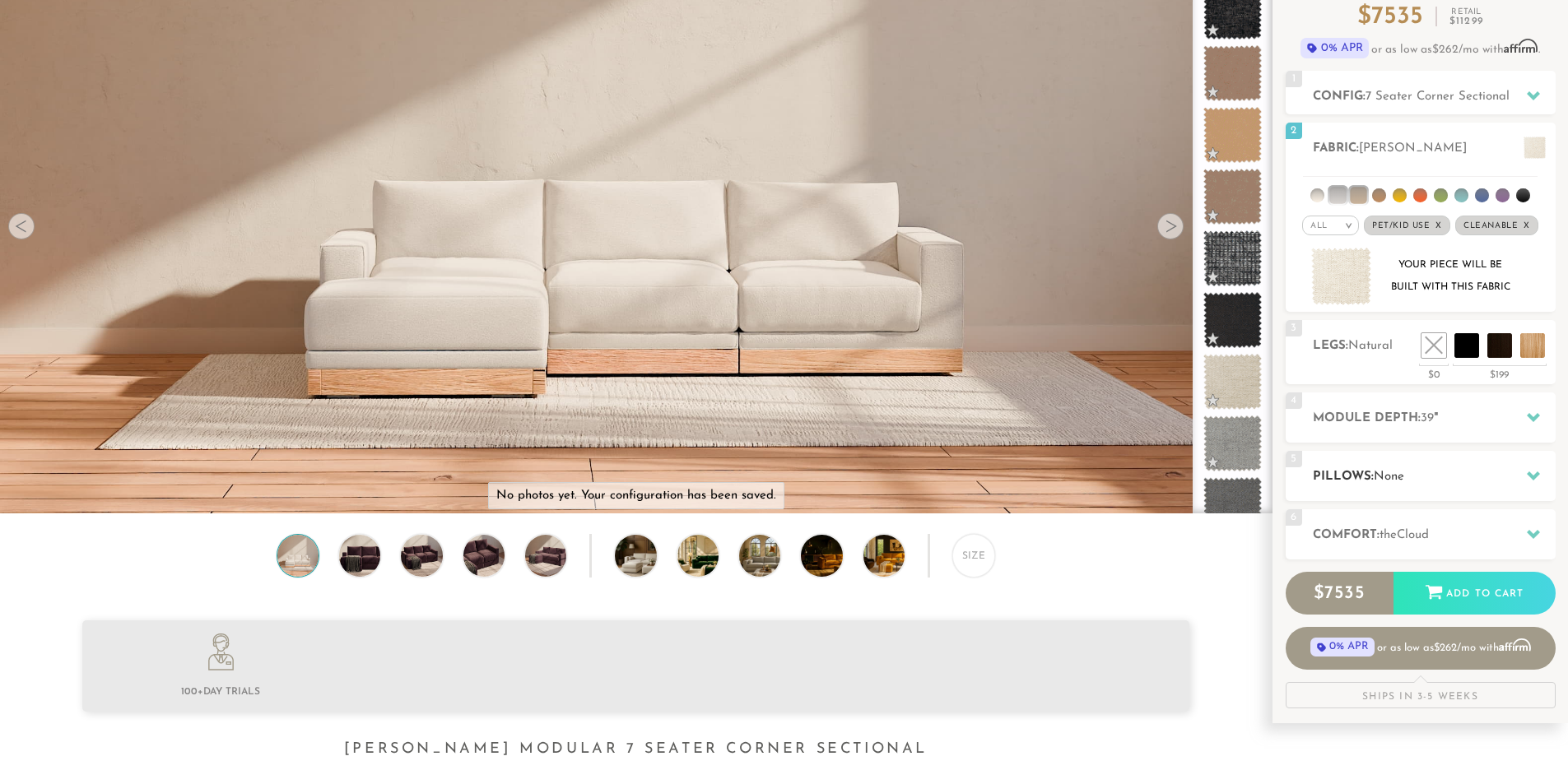
scroll to position [164, 0]
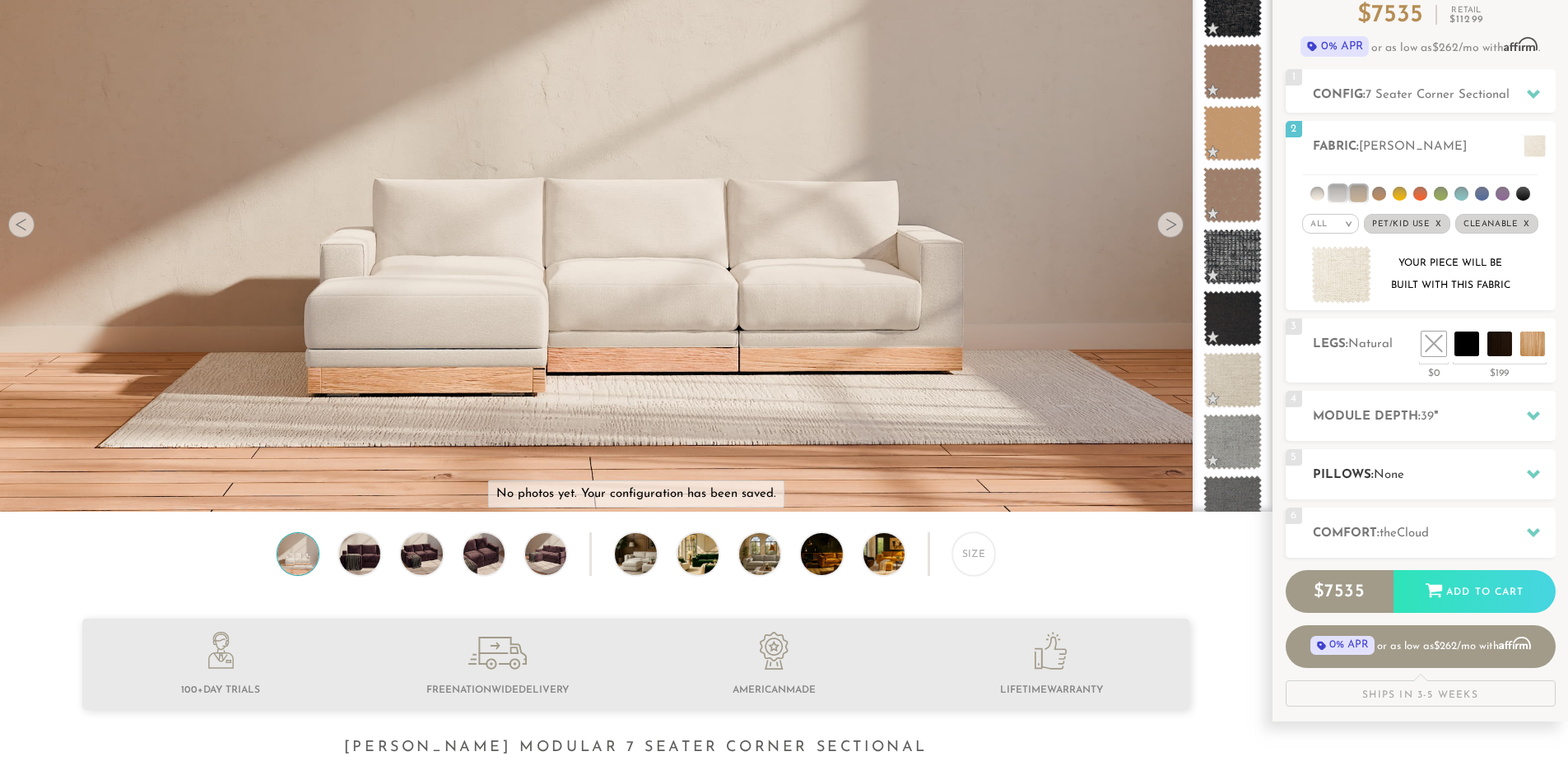
click at [1528, 479] on icon at bounding box center [1534, 473] width 13 height 13
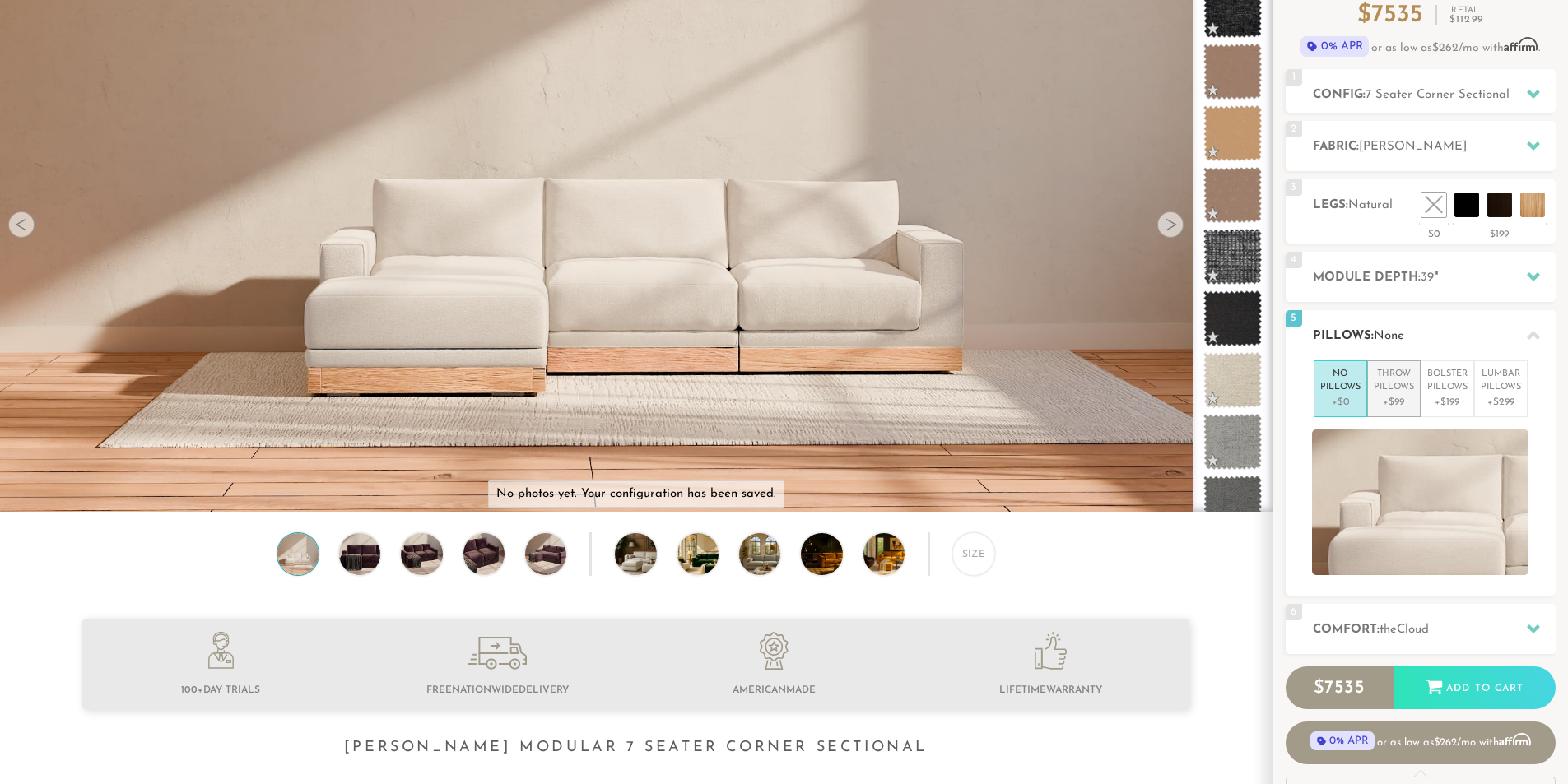
click at [1398, 391] on p "Throw Pillows" at bounding box center [1394, 381] width 41 height 27
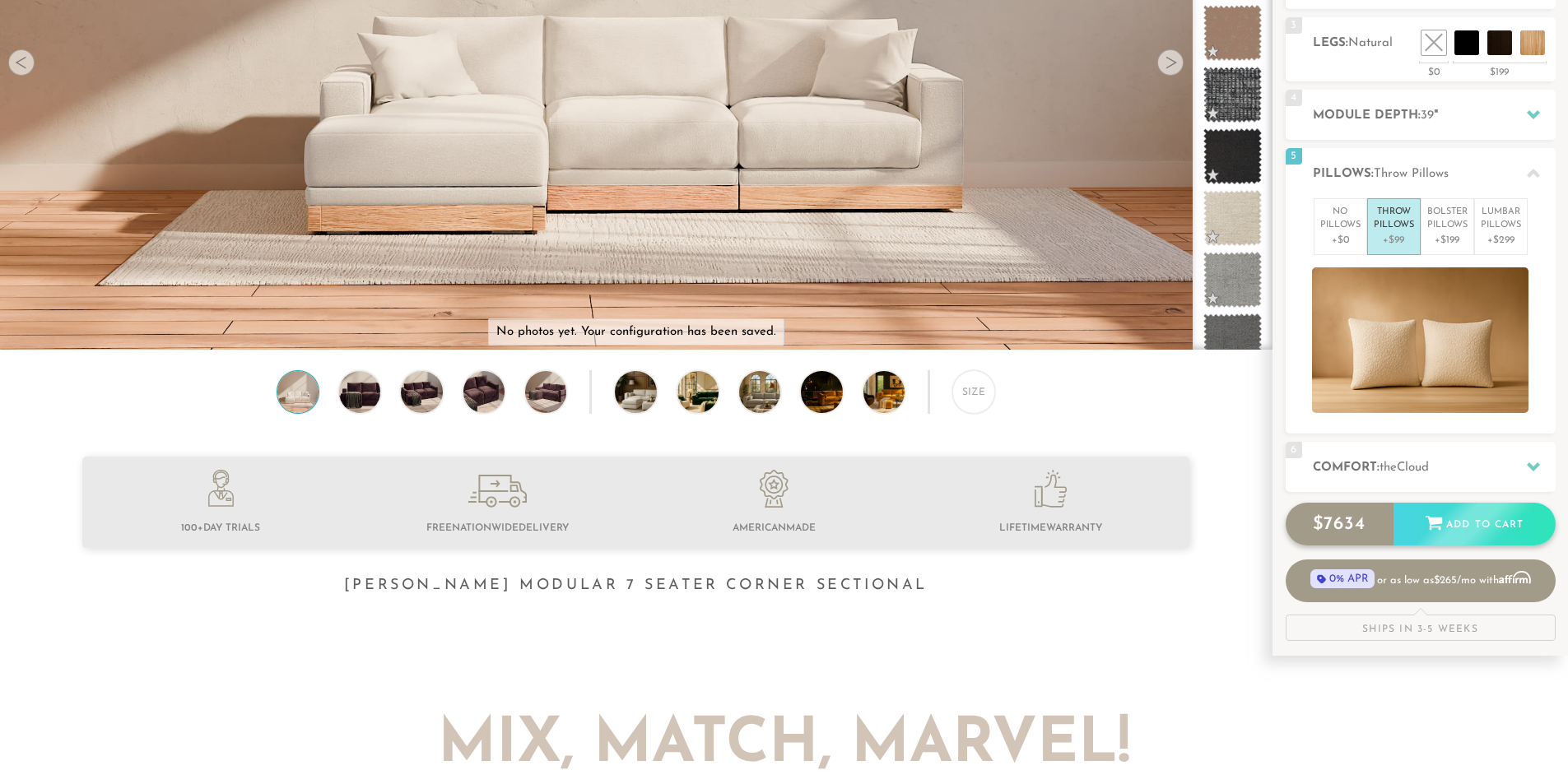
scroll to position [328, 0]
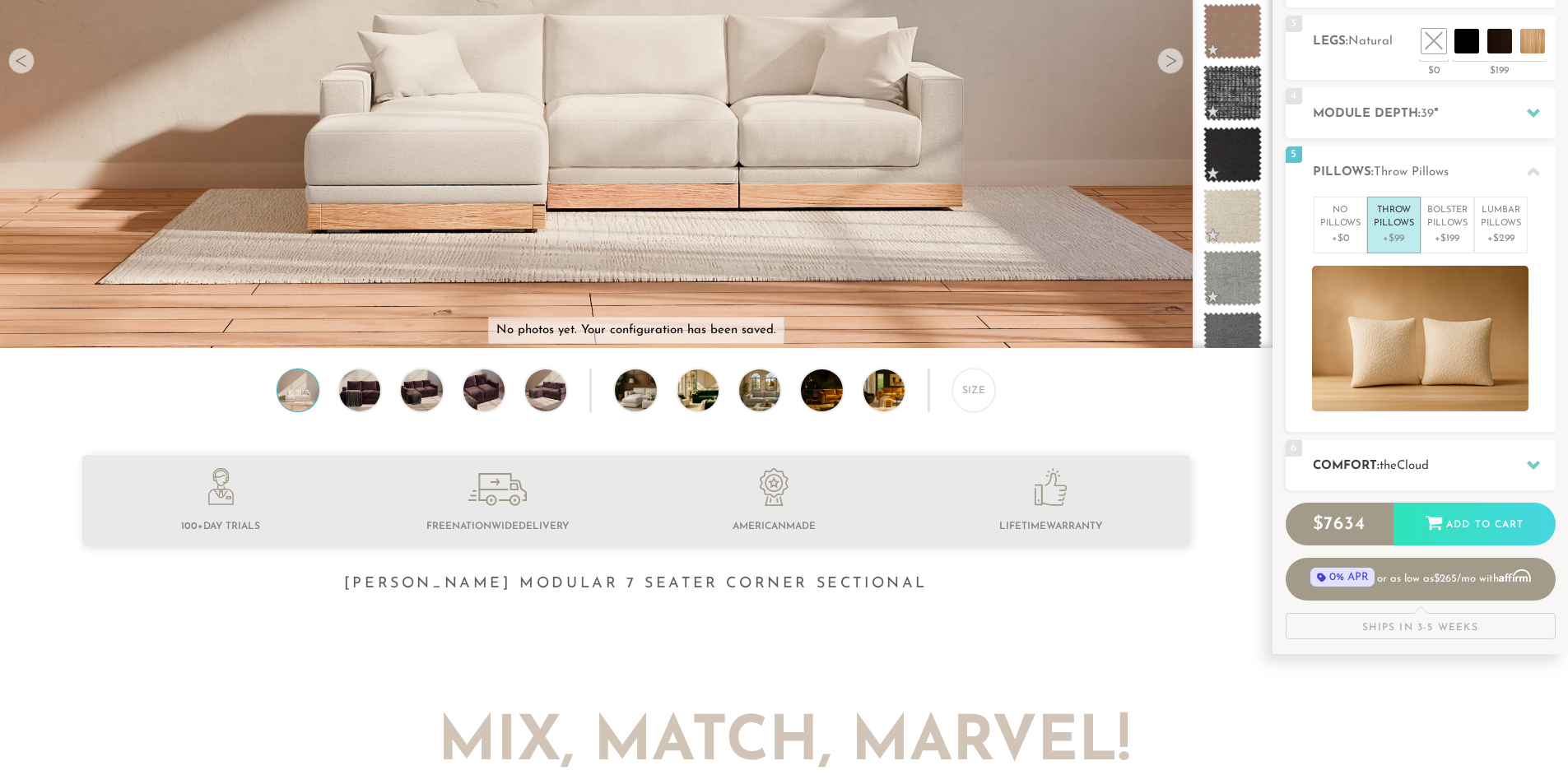
click at [1522, 458] on div at bounding box center [1534, 465] width 34 height 34
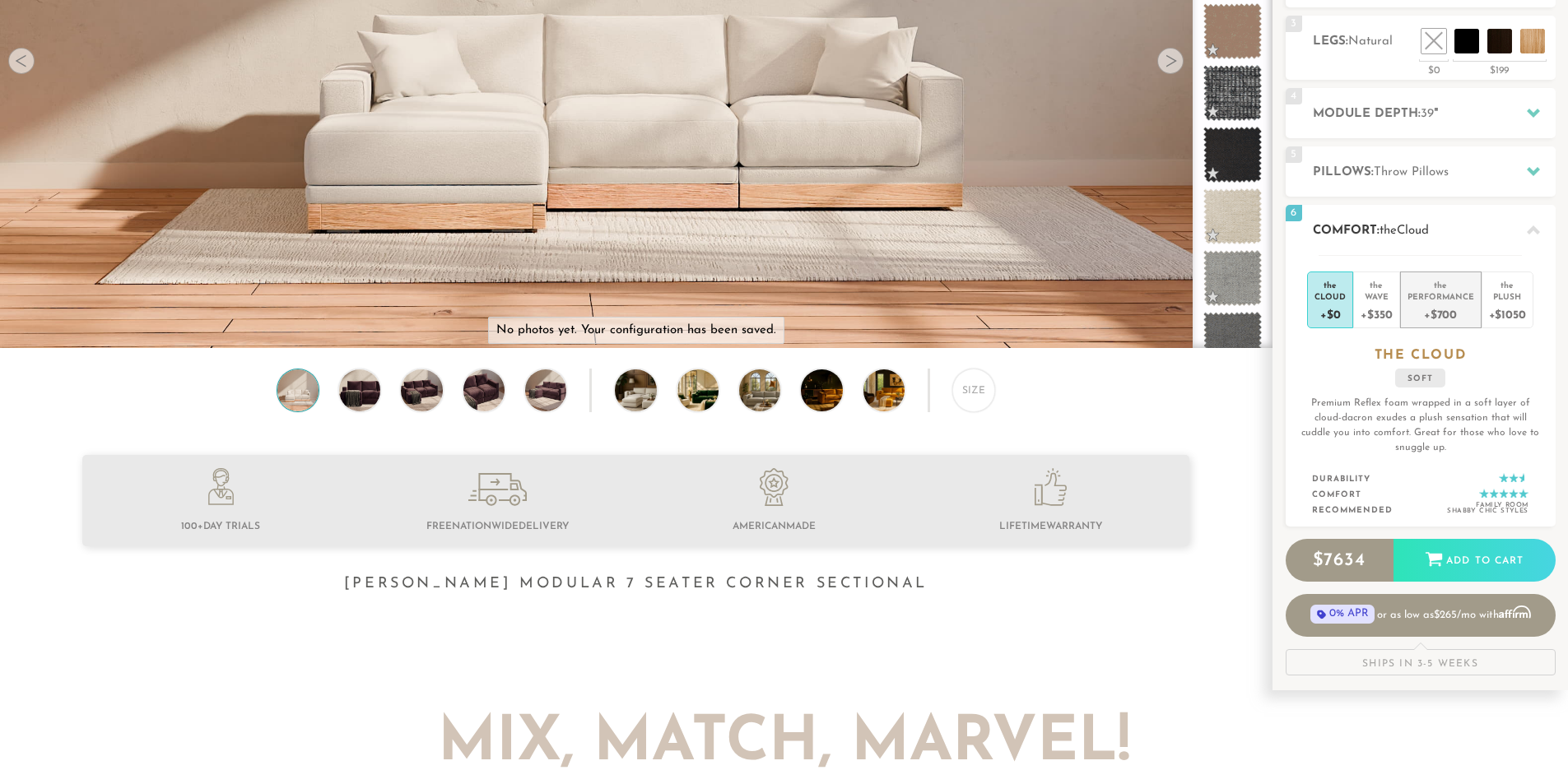
click at [1444, 317] on div "+$700" at bounding box center [1441, 313] width 66 height 24
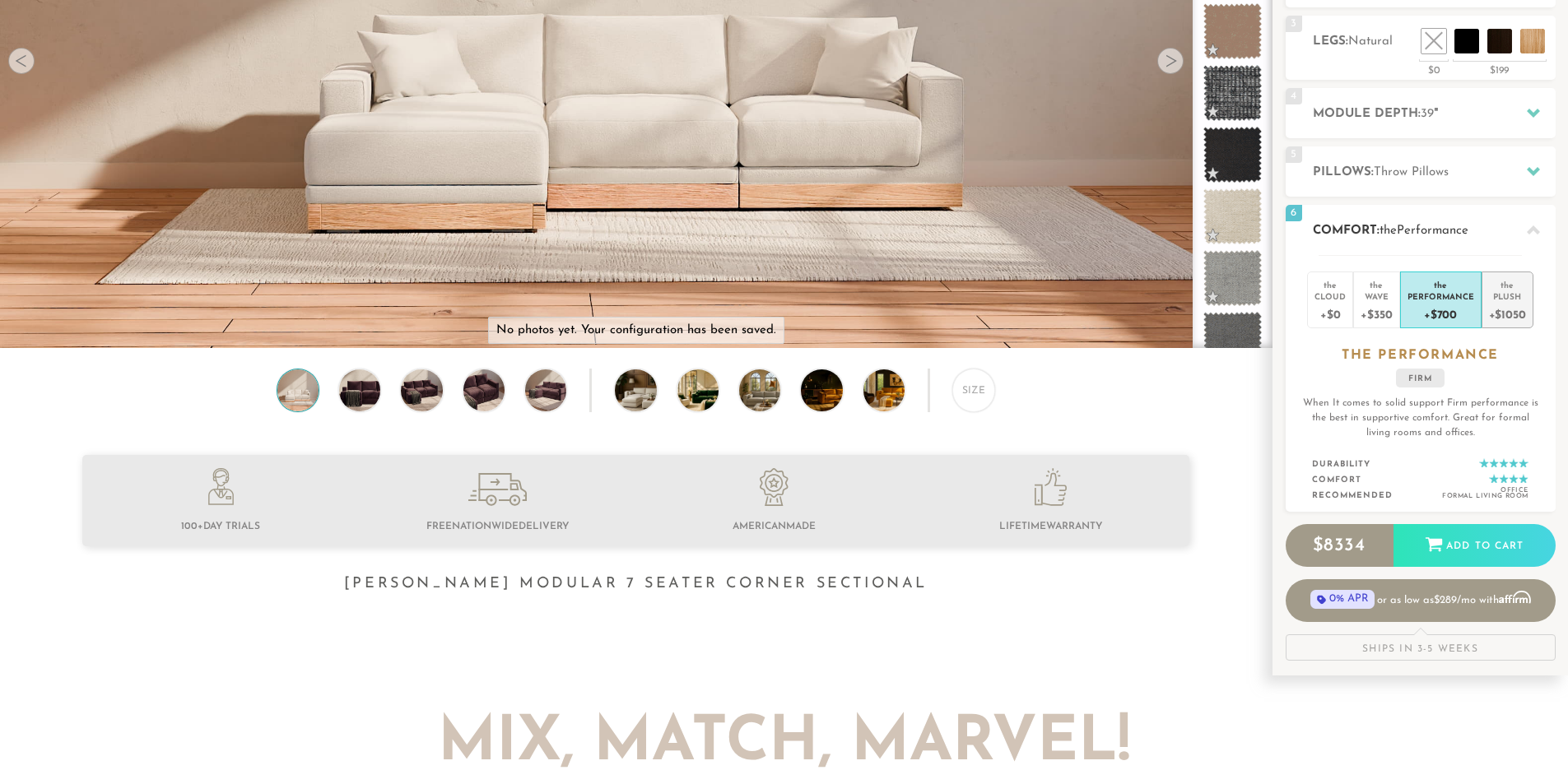
click at [1517, 312] on div "+$1050" at bounding box center [1508, 313] width 37 height 24
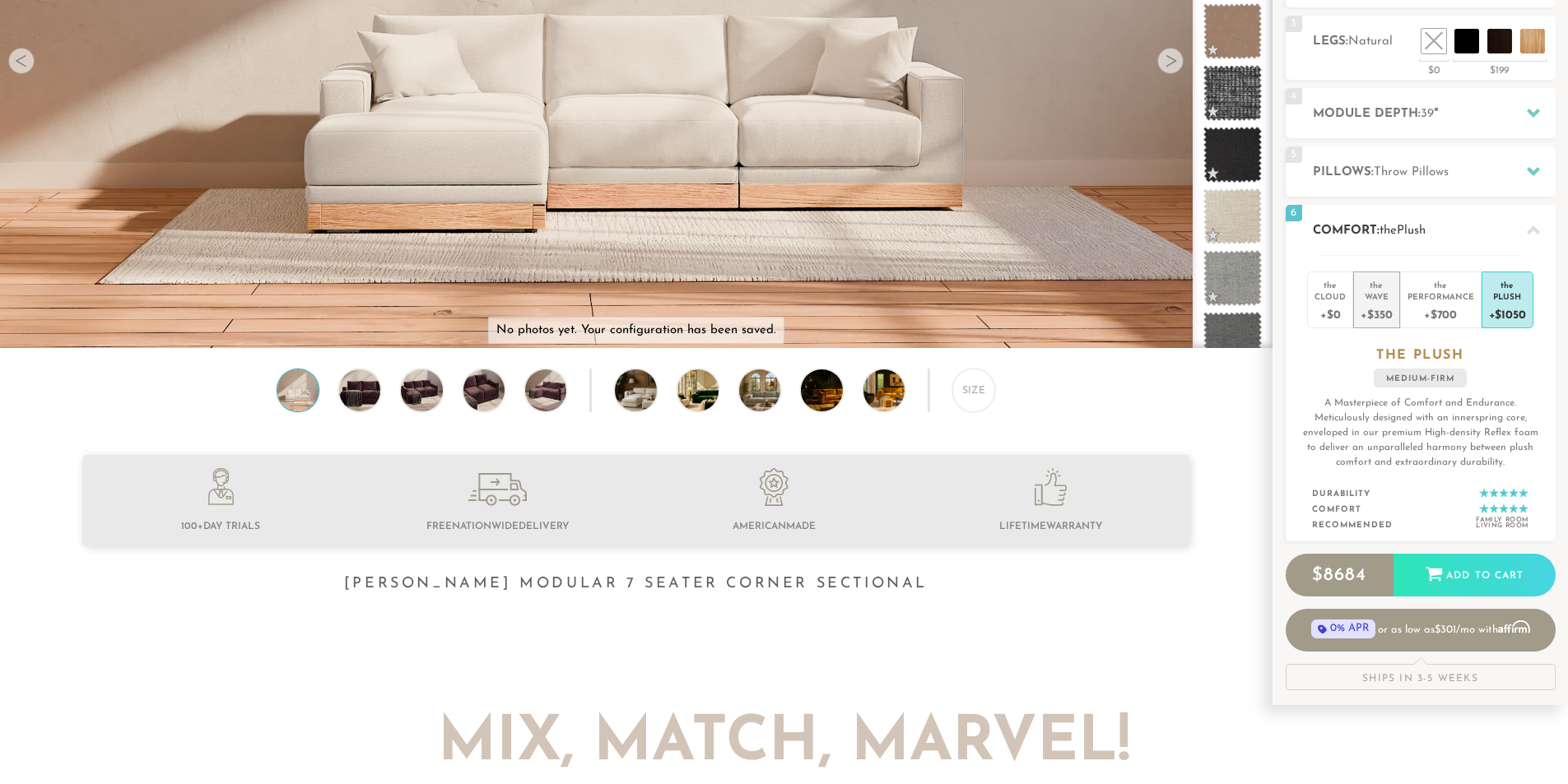
click at [1374, 315] on div "+$350" at bounding box center [1375, 313] width 31 height 24
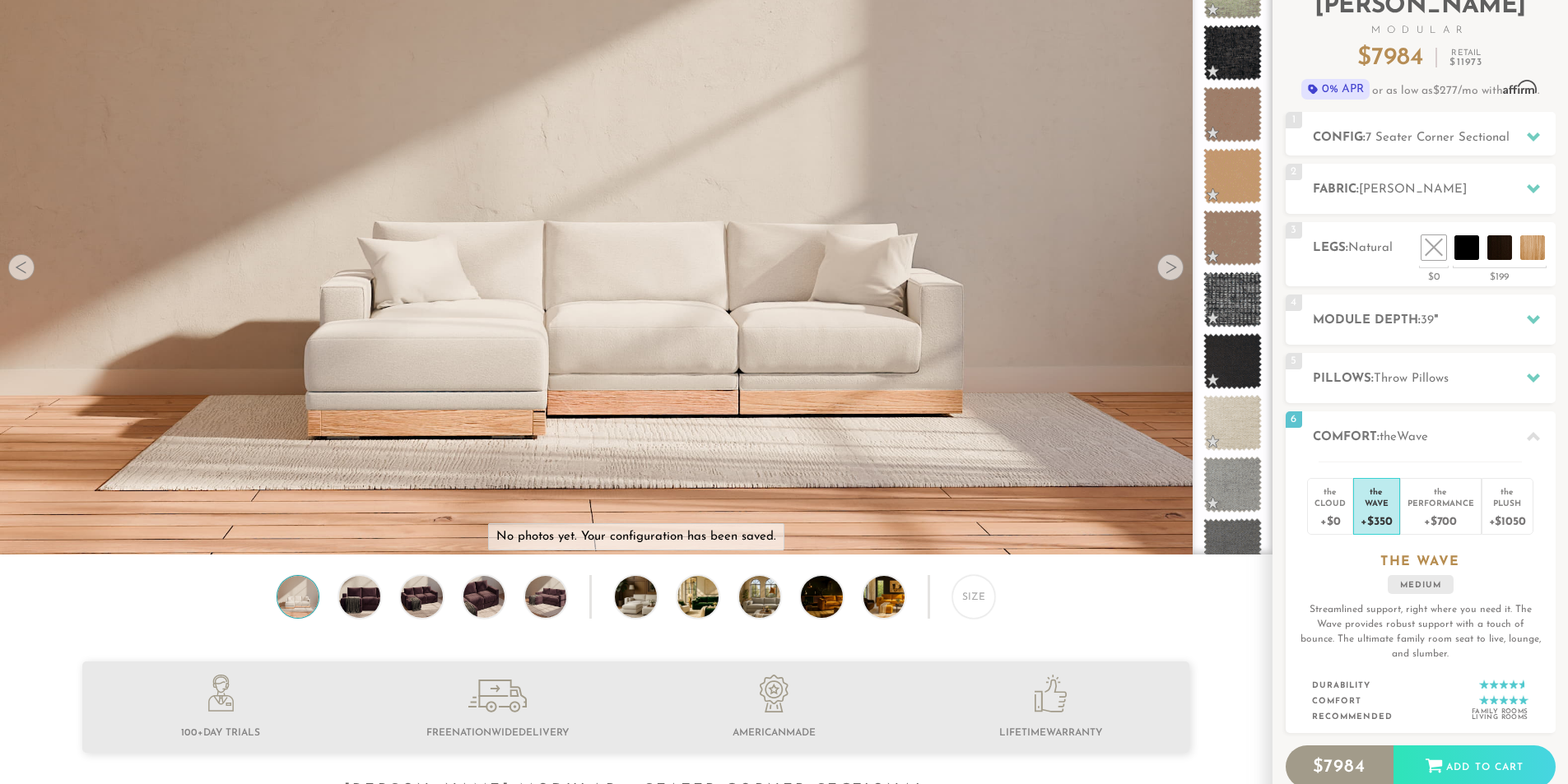
scroll to position [0, 0]
